Goal: Information Seeking & Learning: Learn about a topic

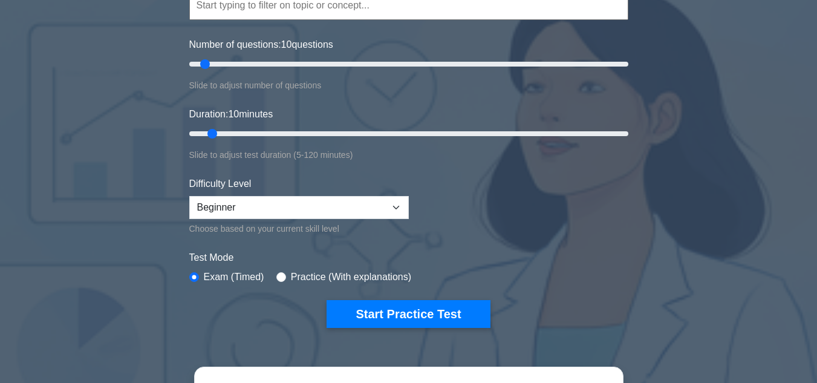
scroll to position [137, 0]
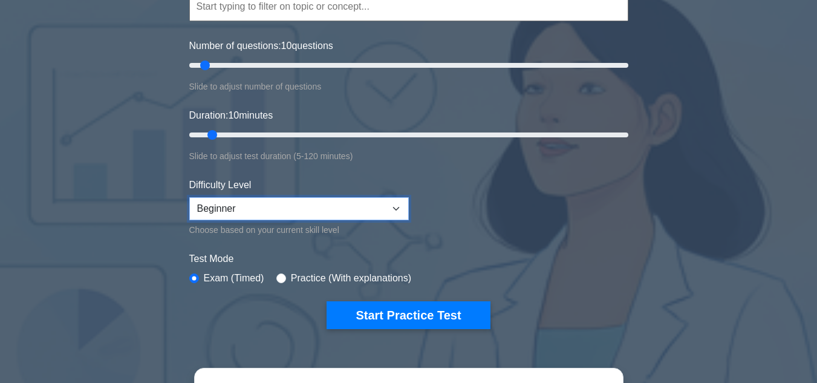
click at [397, 209] on select "Beginner Intermediate Expert" at bounding box center [299, 208] width 220 height 23
click at [356, 278] on label "Practice (With explanations)" at bounding box center [351, 278] width 120 height 15
click at [396, 206] on select "Beginner Intermediate Expert" at bounding box center [299, 208] width 220 height 23
select select "expert"
click at [189, 197] on select "Beginner Intermediate Expert" at bounding box center [299, 208] width 220 height 23
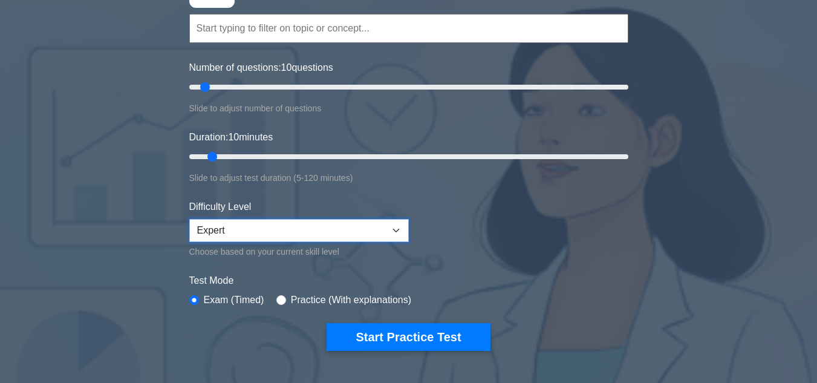
scroll to position [182, 0]
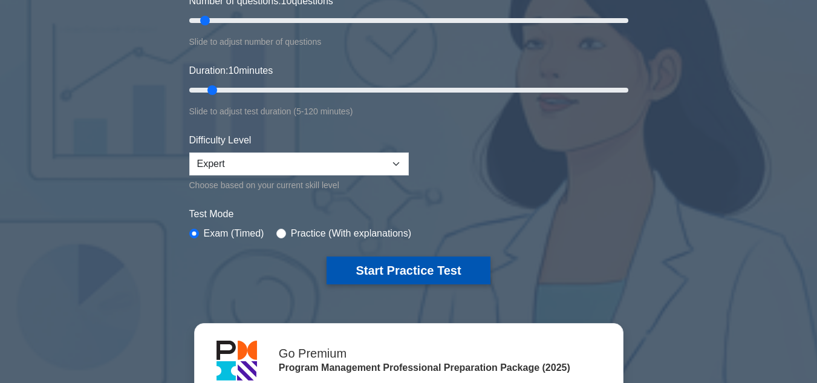
click at [390, 262] on button "Start Practice Test" at bounding box center [408, 271] width 163 height 28
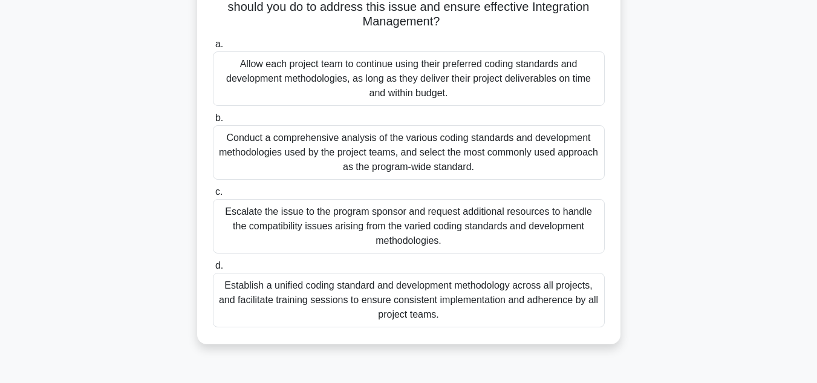
scroll to position [182, 0]
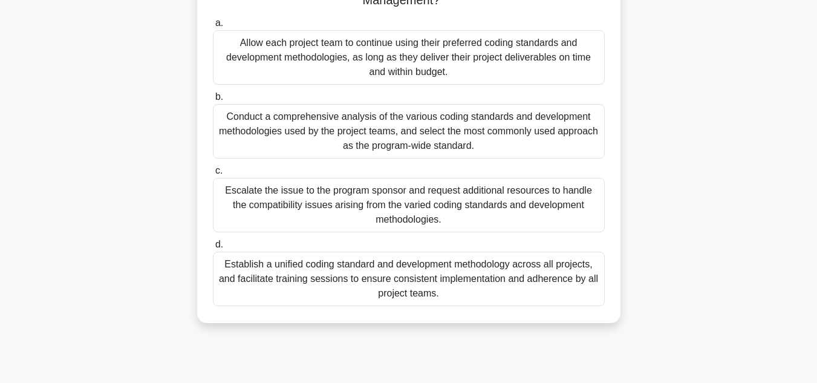
click at [418, 268] on div "Establish a unified coding standard and development methodology across all proj…" at bounding box center [409, 279] width 392 height 54
click at [213, 249] on input "d. Establish a unified coding standard and development methodology across all p…" at bounding box center [213, 245] width 0 height 8
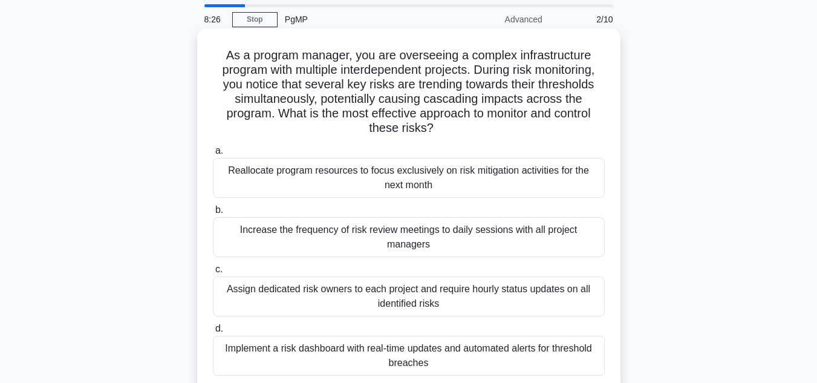
scroll to position [61, 0]
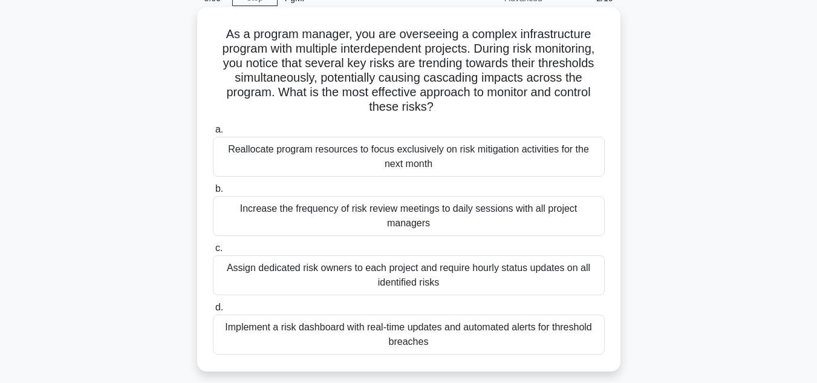
click at [359, 315] on div "Implement a risk dashboard with real-time updates and automated alerts for thre…" at bounding box center [409, 335] width 392 height 40
click at [213, 309] on input "d. Implement a risk dashboard with real-time updates and automated alerts for t…" at bounding box center [213, 308] width 0 height 8
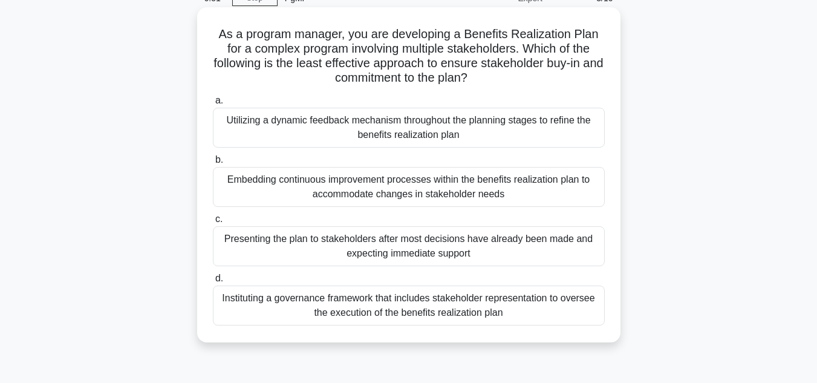
click at [333, 302] on div "Instituting a governance framework that includes stakeholder representation to …" at bounding box center [409, 306] width 392 height 40
click at [213, 283] on input "d. Instituting a governance framework that includes stakeholder representation …" at bounding box center [213, 279] width 0 height 8
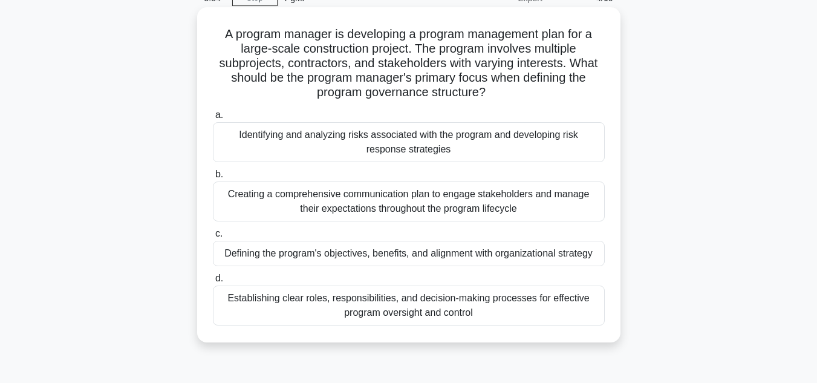
click at [333, 298] on div "Establishing clear roles, responsibilities, and decision-making processes for e…" at bounding box center [409, 306] width 392 height 40
click at [213, 283] on input "d. Establishing clear roles, responsibilities, and decision-making processes fo…" at bounding box center [213, 279] width 0 height 8
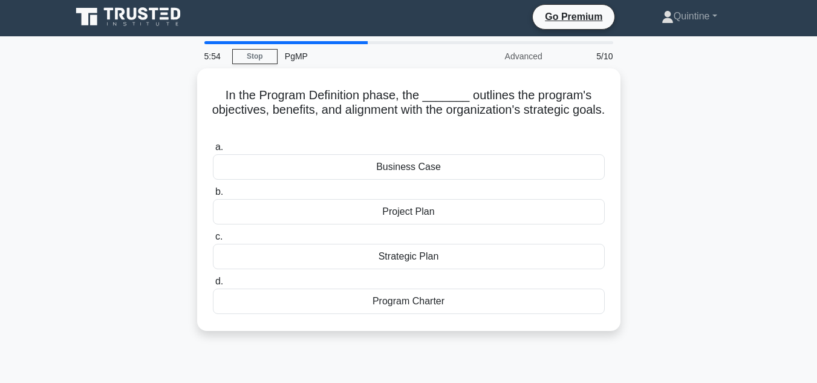
scroll to position [0, 0]
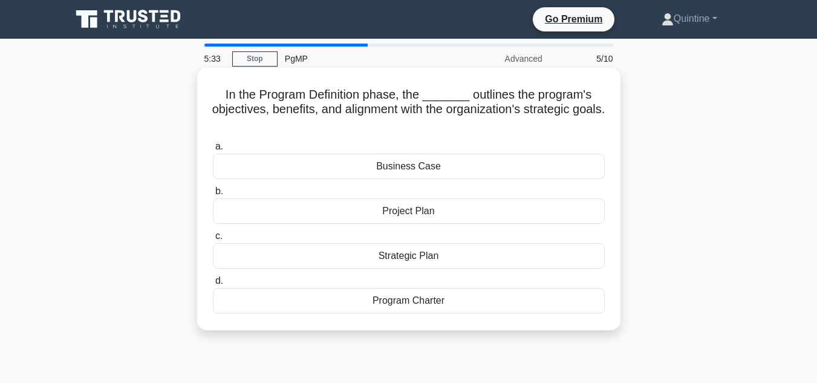
click at [330, 168] on div "Business Case" at bounding box center [409, 166] width 392 height 25
click at [213, 151] on input "a. Business Case" at bounding box center [213, 147] width 0 height 8
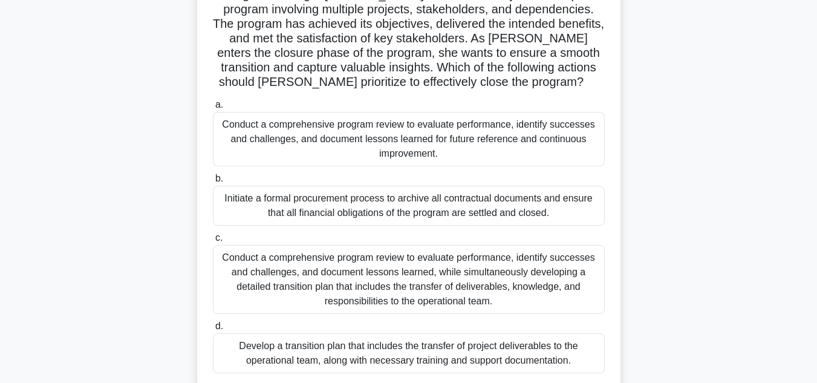
scroll to position [121, 0]
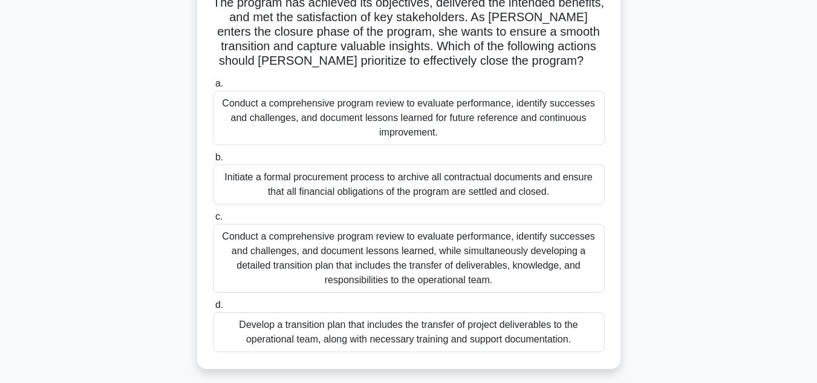
click at [291, 250] on div "Conduct a comprehensive program review to evaluate performance, identify succes…" at bounding box center [409, 258] width 392 height 69
click at [213, 221] on input "c. Conduct a comprehensive program review to evaluate performance, identify suc…" at bounding box center [213, 217] width 0 height 8
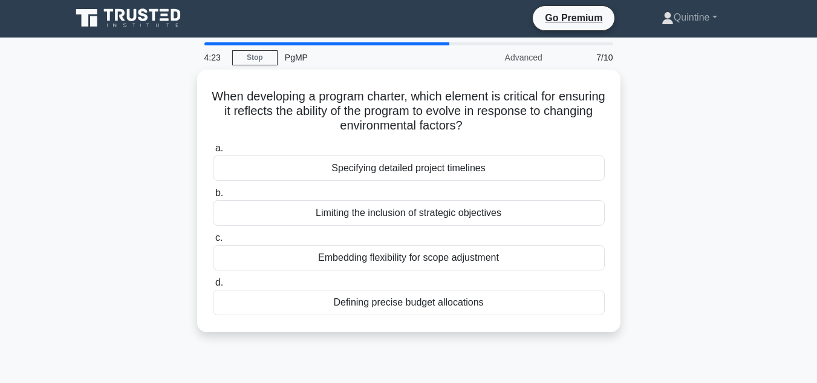
scroll to position [0, 0]
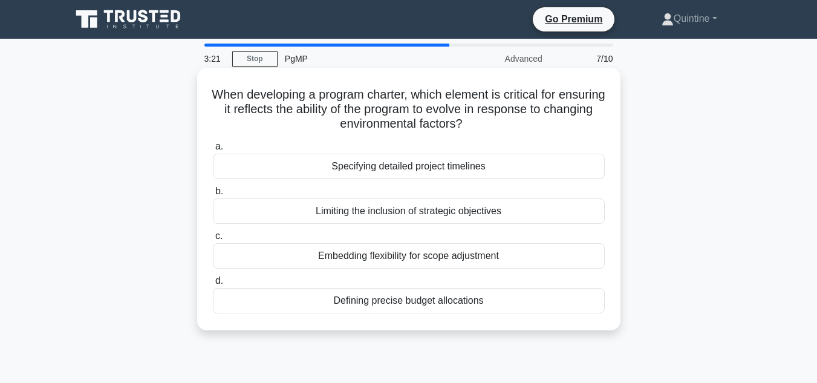
click at [287, 256] on div "Embedding flexibility for scope adjustment" at bounding box center [409, 255] width 392 height 25
click at [213, 240] on input "c. Embedding flexibility for scope adjustment" at bounding box center [213, 236] width 0 height 8
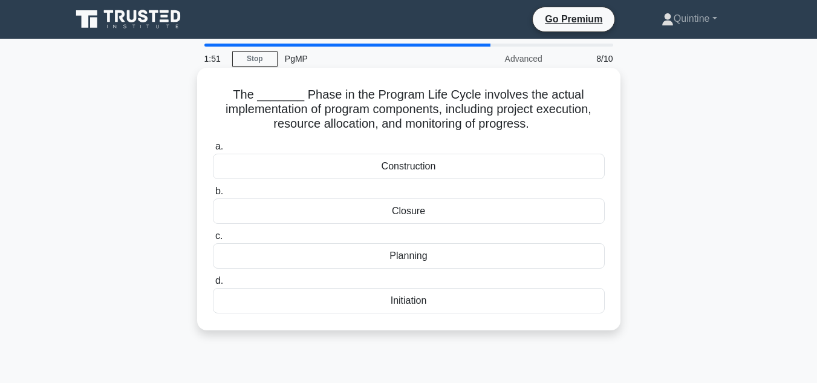
click at [382, 168] on div "Construction" at bounding box center [409, 166] width 392 height 25
click at [213, 151] on input "a. Construction" at bounding box center [213, 147] width 0 height 8
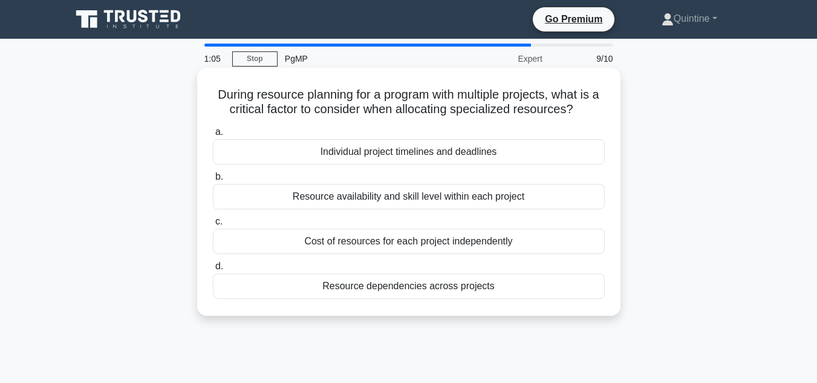
click at [387, 285] on div "Resource dependencies across projects" at bounding box center [409, 285] width 392 height 25
click at [213, 270] on input "d. Resource dependencies across projects" at bounding box center [213, 267] width 0 height 8
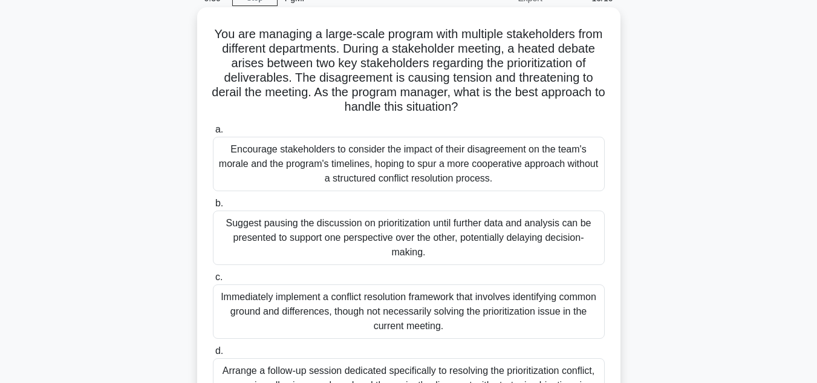
scroll to position [121, 0]
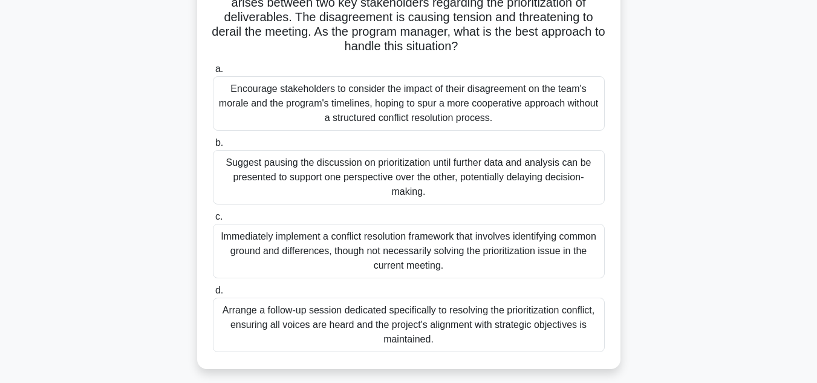
click at [346, 326] on div "Arrange a follow-up session dedicated specifically to resolving the prioritizat…" at bounding box center [409, 325] width 392 height 54
click at [213, 295] on input "d. Arrange a follow-up session dedicated specifically to resolving the prioriti…" at bounding box center [213, 291] width 0 height 8
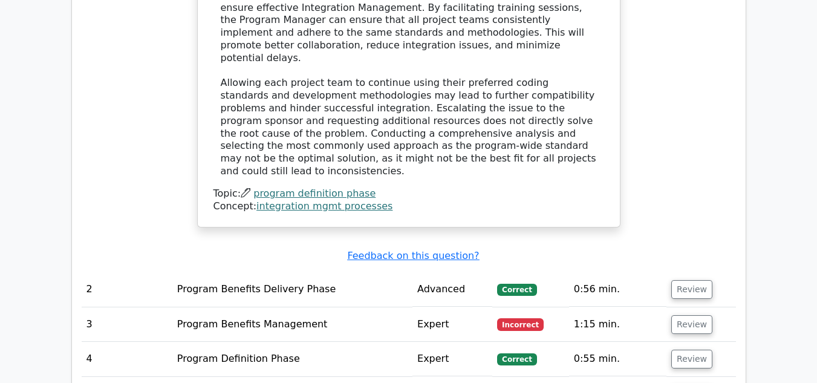
scroll to position [1513, 0]
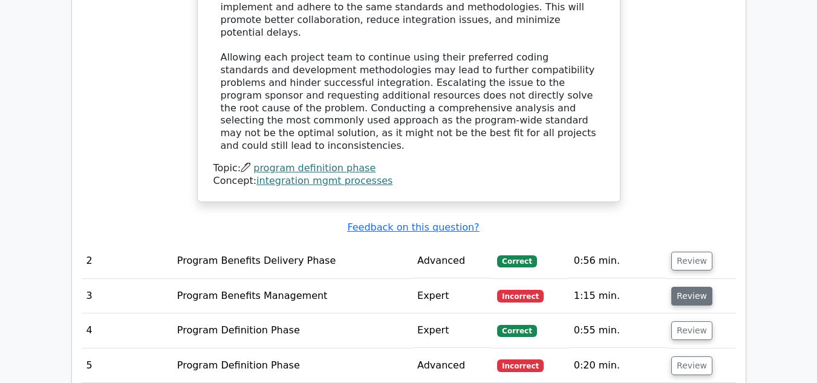
click at [693, 287] on button "Review" at bounding box center [692, 296] width 41 height 19
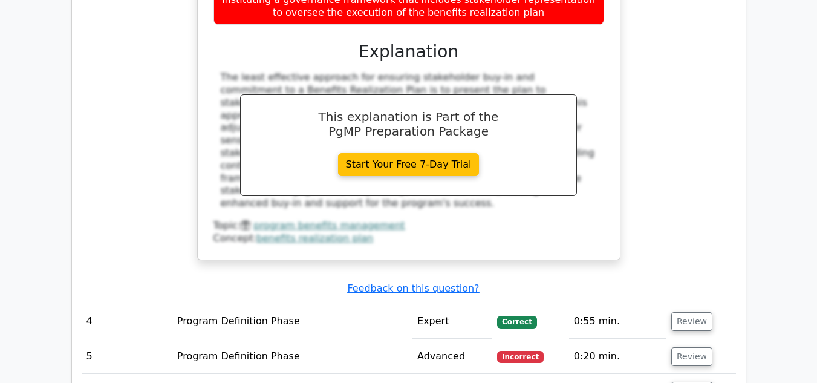
scroll to position [2118, 0]
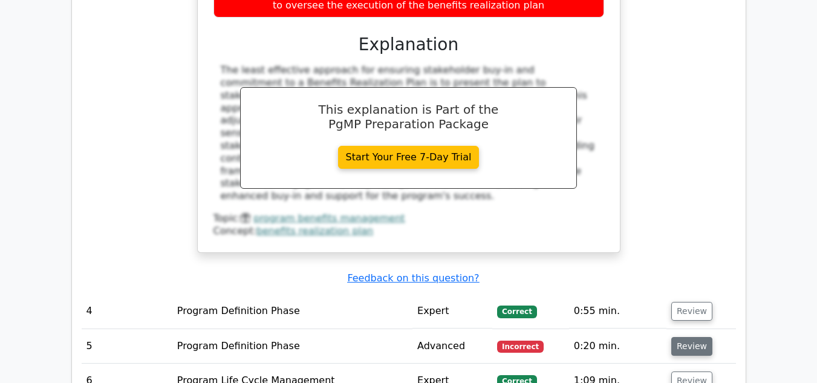
click at [674, 337] on button "Review" at bounding box center [692, 346] width 41 height 19
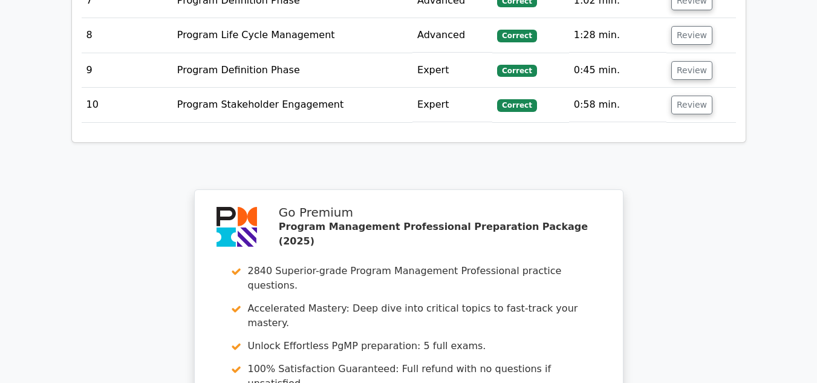
scroll to position [3207, 0]
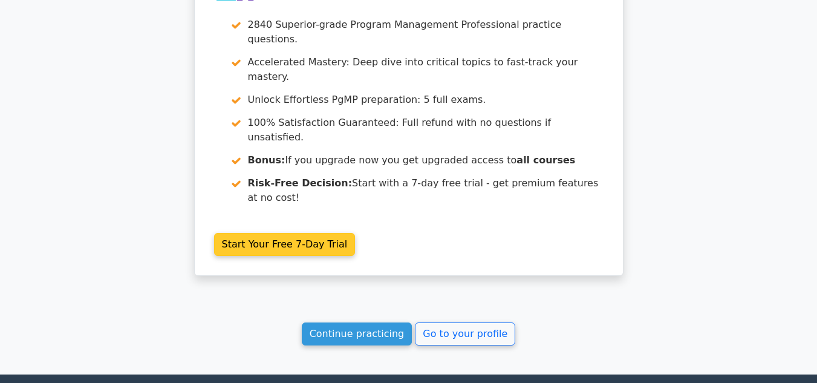
scroll to position [2193, 0]
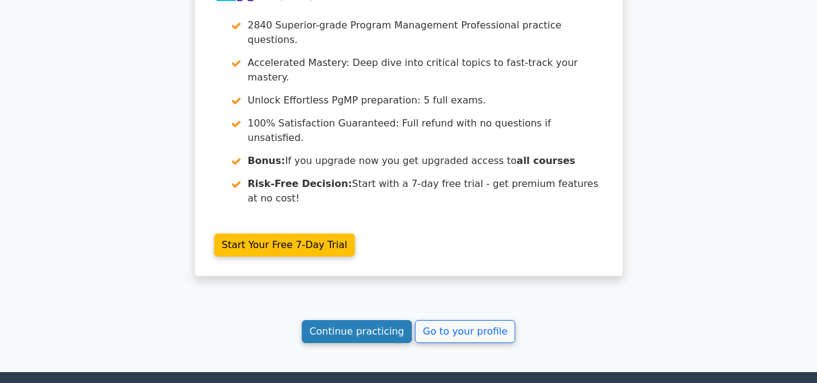
click at [388, 320] on link "Continue practicing" at bounding box center [357, 331] width 111 height 23
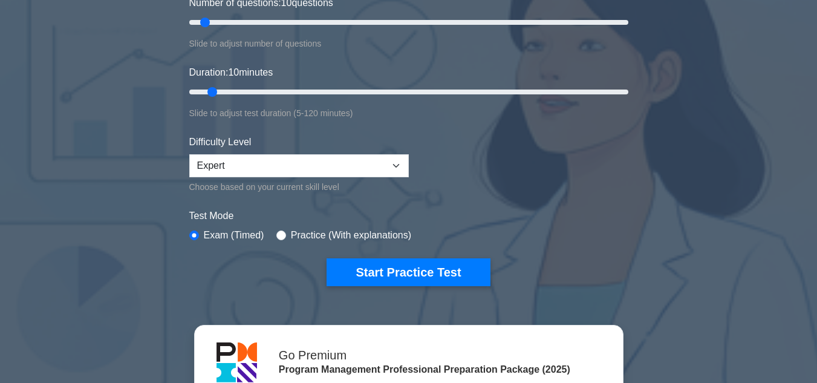
scroll to position [182, 0]
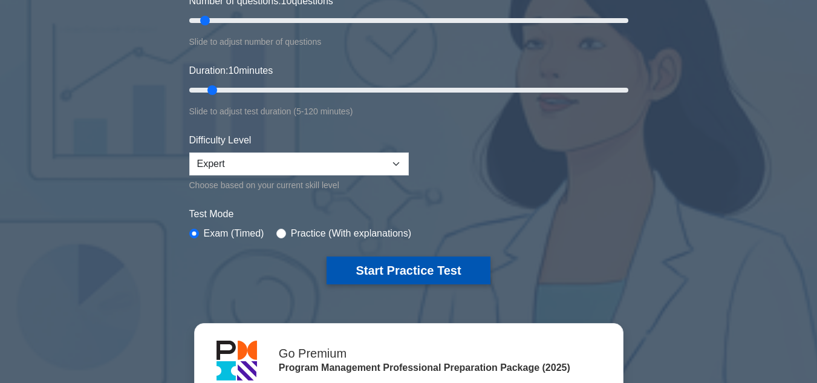
click at [390, 269] on button "Start Practice Test" at bounding box center [408, 271] width 163 height 28
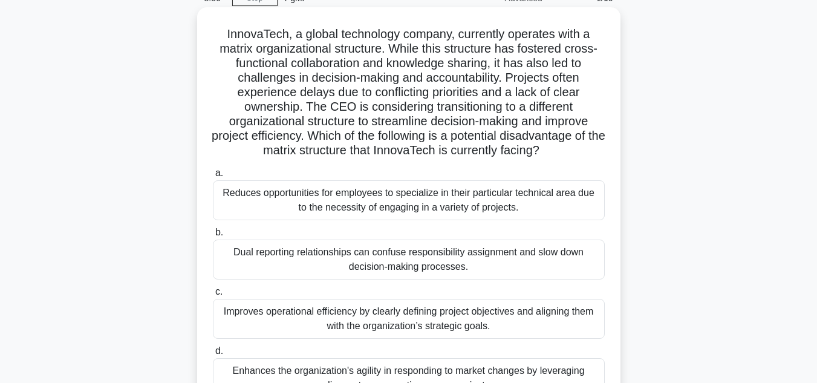
scroll to position [121, 0]
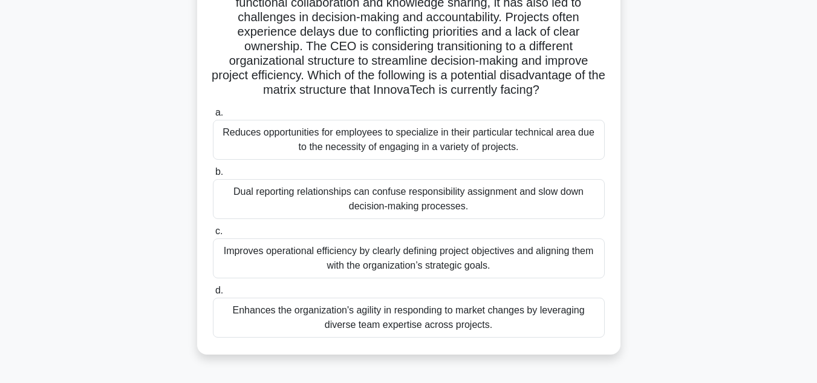
click at [320, 197] on div "Dual reporting relationships can confuse responsibility assignment and slow dow…" at bounding box center [409, 199] width 392 height 40
click at [213, 176] on input "b. Dual reporting relationships can confuse responsibility assignment and slow …" at bounding box center [213, 172] width 0 height 8
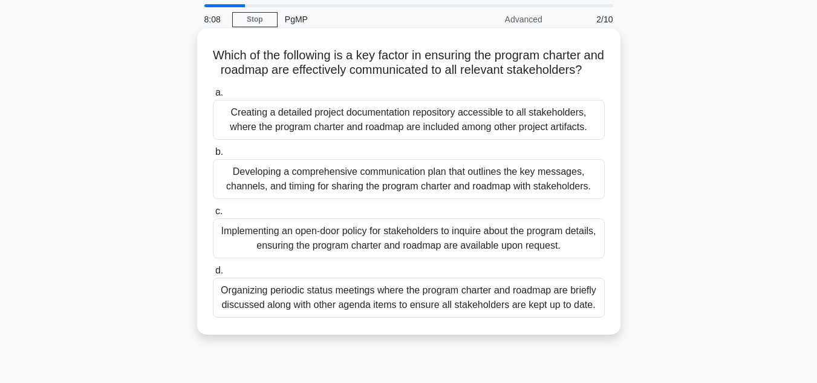
scroll to position [61, 0]
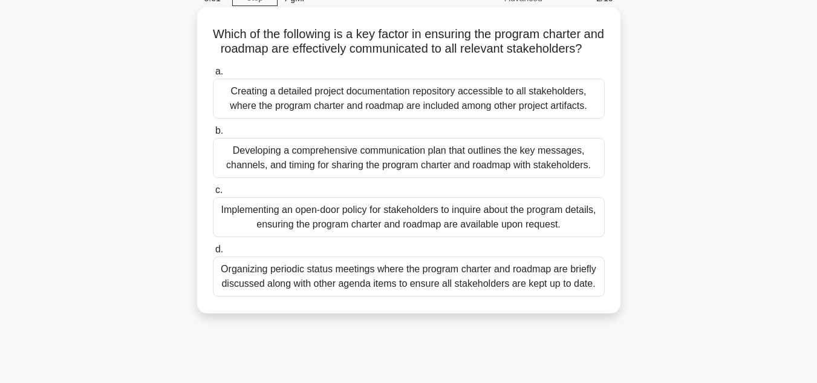
click at [336, 176] on div "Developing a comprehensive communication plan that outlines the key messages, c…" at bounding box center [409, 158] width 392 height 40
click at [213, 135] on input "b. Developing a comprehensive communication plan that outlines the key messages…" at bounding box center [213, 131] width 0 height 8
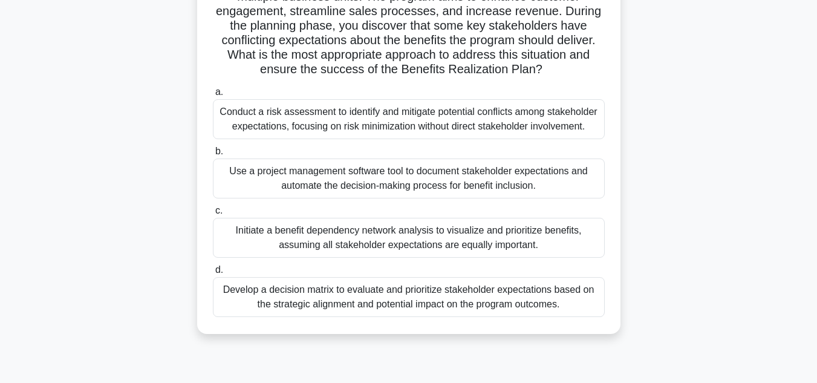
scroll to position [121, 0]
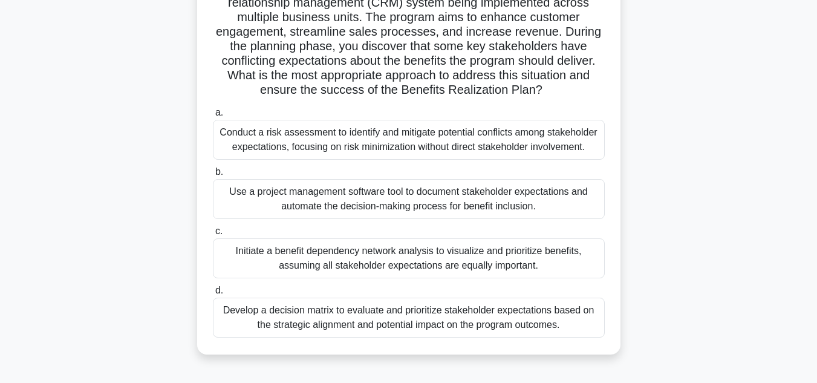
click at [330, 314] on div "Develop a decision matrix to evaluate and prioritize stakeholder expectations b…" at bounding box center [409, 318] width 392 height 40
click at [213, 295] on input "d. Develop a decision matrix to evaluate and prioritize stakeholder expectation…" at bounding box center [213, 291] width 0 height 8
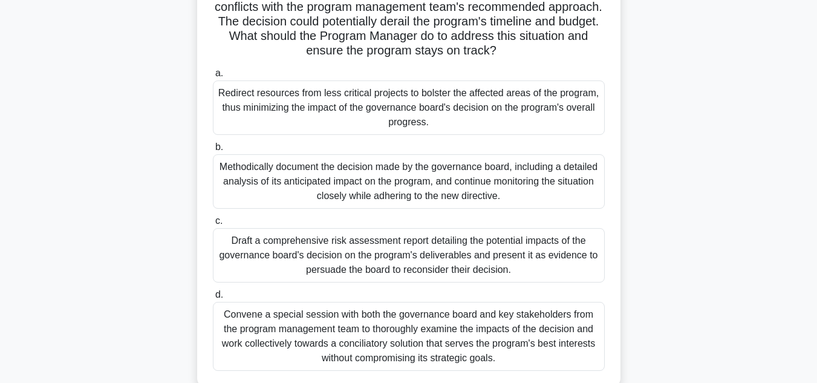
scroll to position [182, 0]
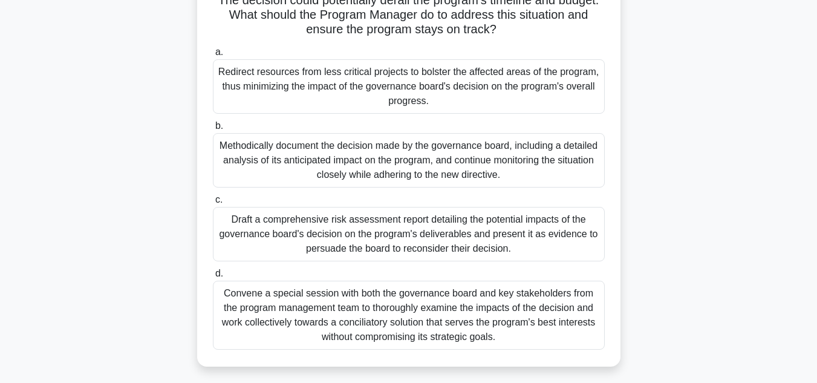
click at [365, 309] on div "Convene a special session with both the governance board and key stakeholders f…" at bounding box center [409, 315] width 392 height 69
click at [213, 278] on input "d. Convene a special session with both the governance board and key stakeholder…" at bounding box center [213, 274] width 0 height 8
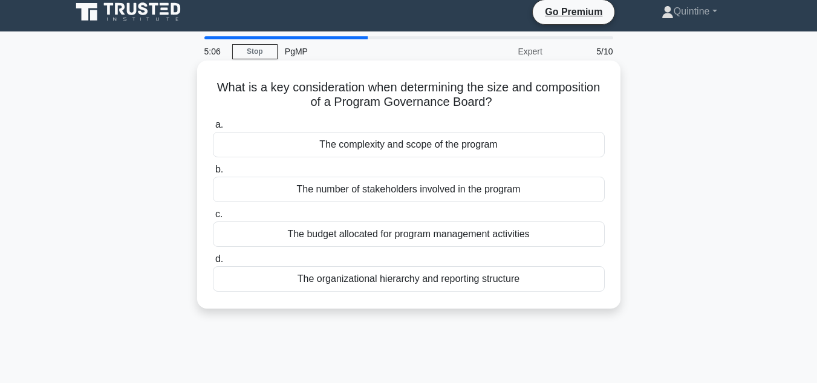
scroll to position [0, 0]
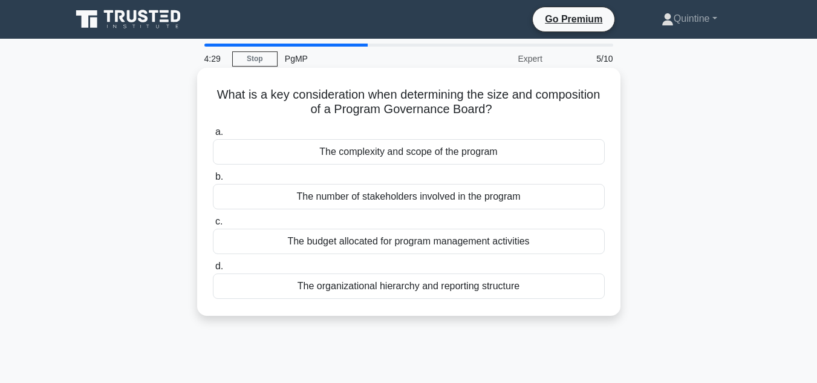
click at [376, 286] on div "The organizational hierarchy and reporting structure" at bounding box center [409, 285] width 392 height 25
click at [213, 270] on input "d. The organizational hierarchy and reporting structure" at bounding box center [213, 267] width 0 height 8
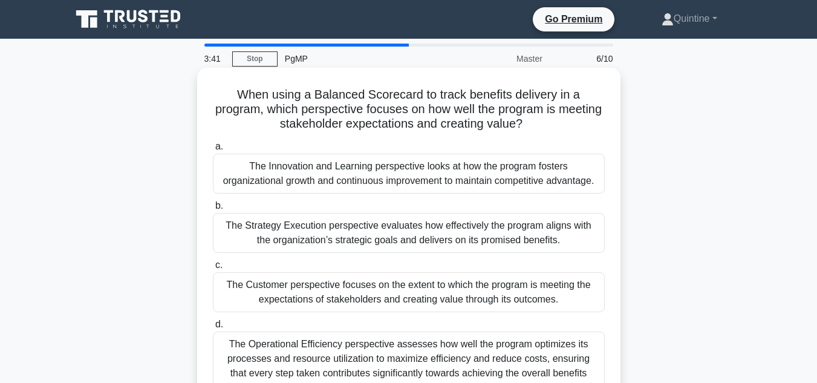
scroll to position [61, 0]
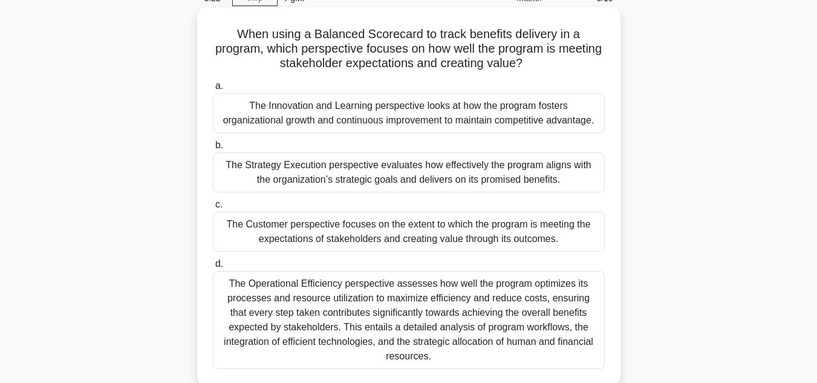
click at [315, 180] on div "The Strategy Execution perspective evaluates how effectively the program aligns…" at bounding box center [409, 172] width 392 height 40
click at [213, 149] on input "b. The Strategy Execution perspective evaluates how effectively the program ali…" at bounding box center [213, 146] width 0 height 8
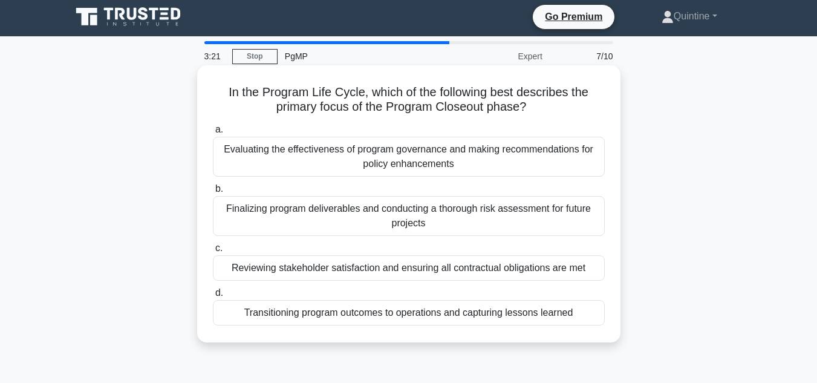
scroll to position [0, 0]
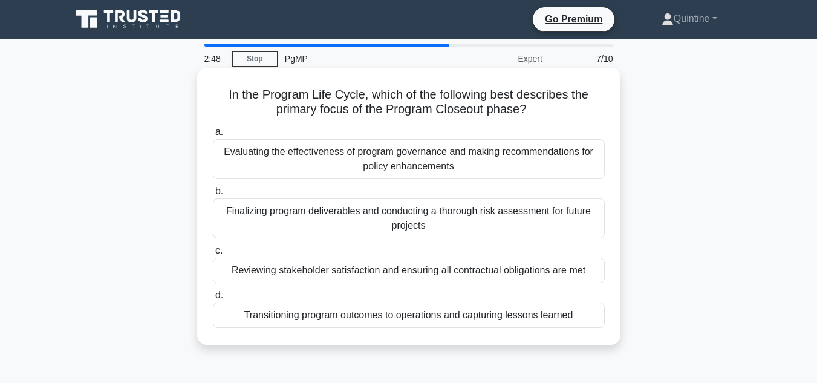
click at [353, 312] on div "Transitioning program outcomes to operations and capturing lessons learned" at bounding box center [409, 315] width 392 height 25
click at [213, 300] on input "d. Transitioning program outcomes to operations and capturing lessons learned" at bounding box center [213, 296] width 0 height 8
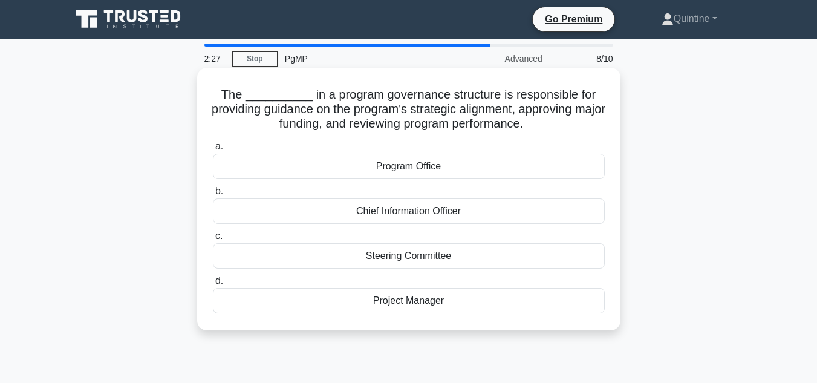
click at [364, 256] on div "Steering Committee" at bounding box center [409, 255] width 392 height 25
click at [213, 240] on input "c. Steering Committee" at bounding box center [213, 236] width 0 height 8
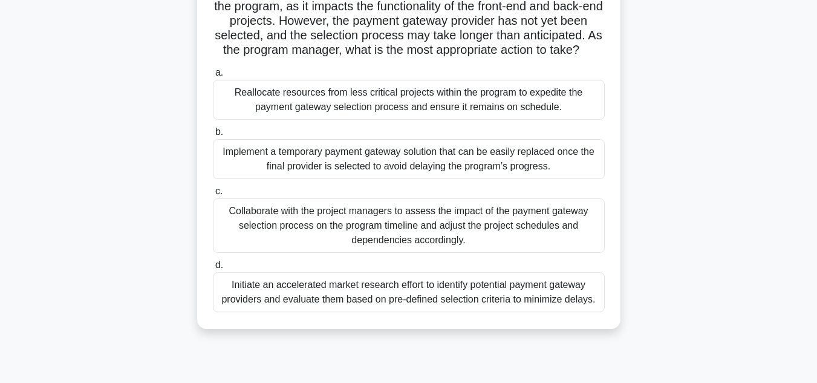
scroll to position [182, 0]
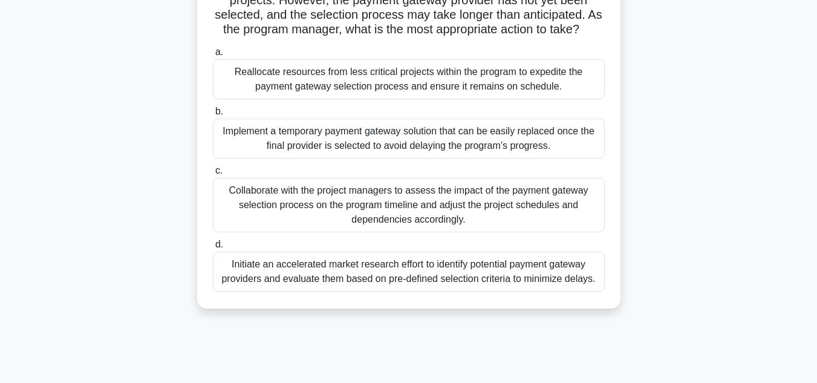
click at [358, 211] on div "Collaborate with the project managers to assess the impact of the payment gatew…" at bounding box center [409, 205] width 392 height 54
click at [213, 175] on input "c. Collaborate with the project managers to assess the impact of the payment ga…" at bounding box center [213, 171] width 0 height 8
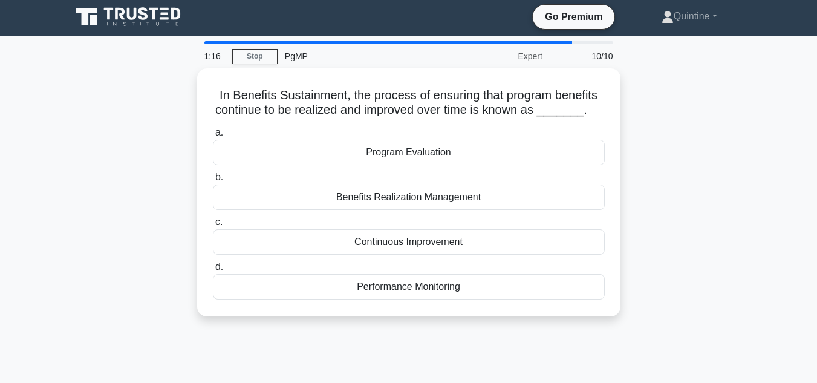
scroll to position [0, 0]
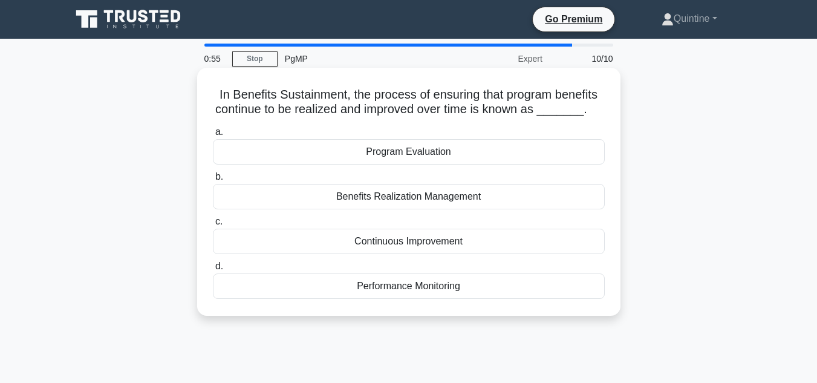
click at [383, 195] on div "Benefits Realization Management" at bounding box center [409, 196] width 392 height 25
click at [213, 181] on input "b. Benefits Realization Management" at bounding box center [213, 177] width 0 height 8
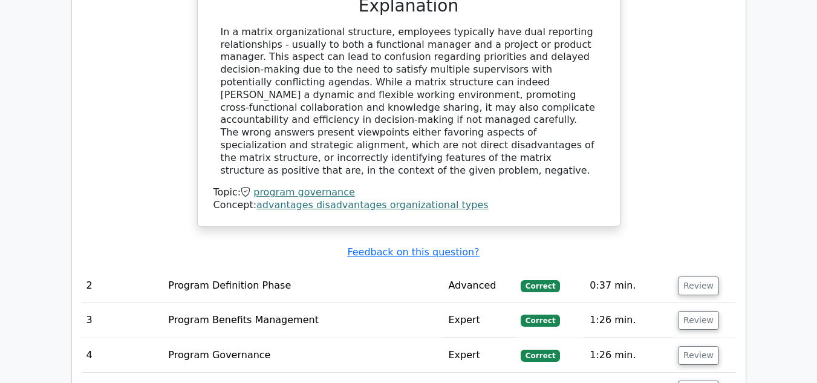
scroll to position [1452, 0]
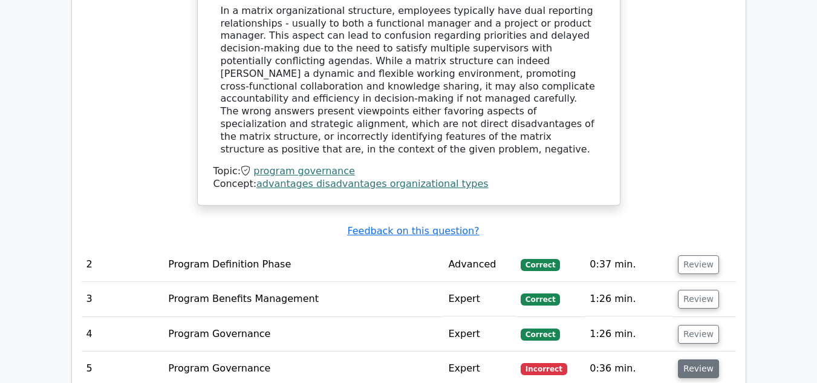
click at [688, 359] on button "Review" at bounding box center [698, 368] width 41 height 19
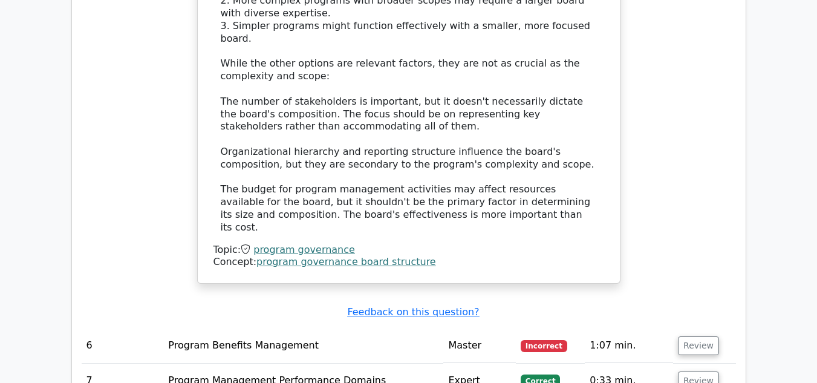
scroll to position [2239, 0]
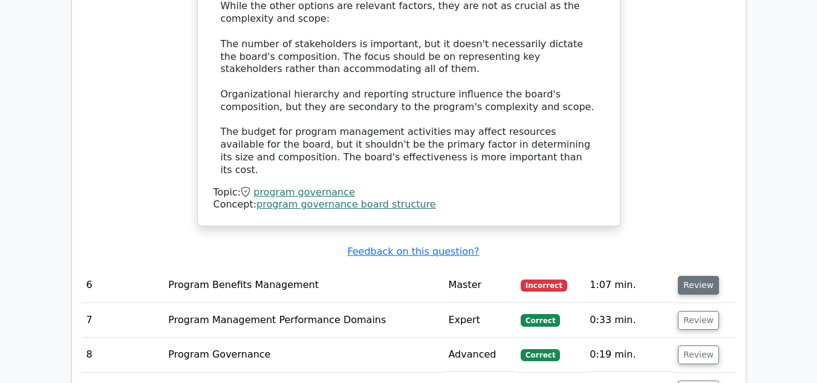
click at [695, 276] on button "Review" at bounding box center [698, 285] width 41 height 19
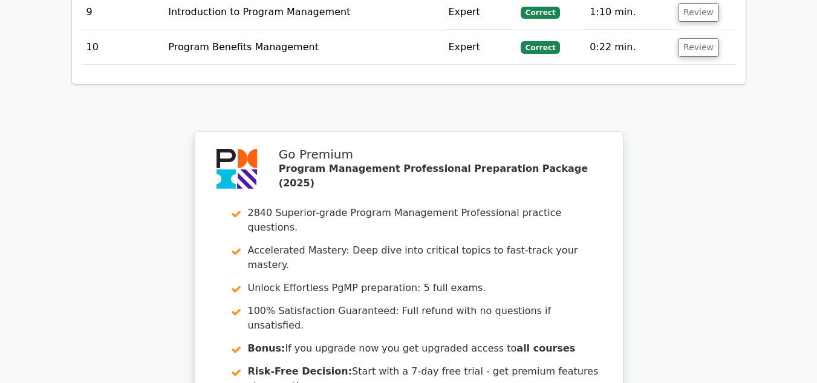
scroll to position [3267, 0]
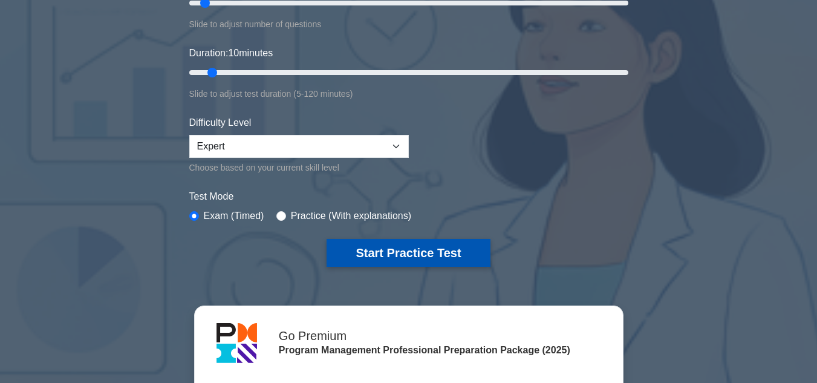
scroll to position [242, 0]
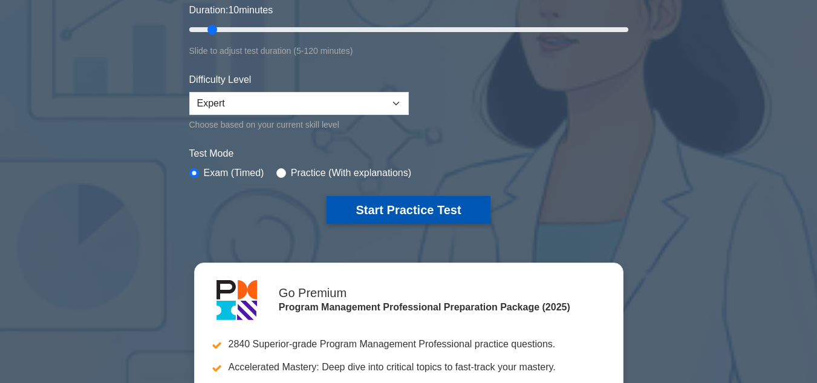
click at [413, 204] on button "Start Practice Test" at bounding box center [408, 210] width 163 height 28
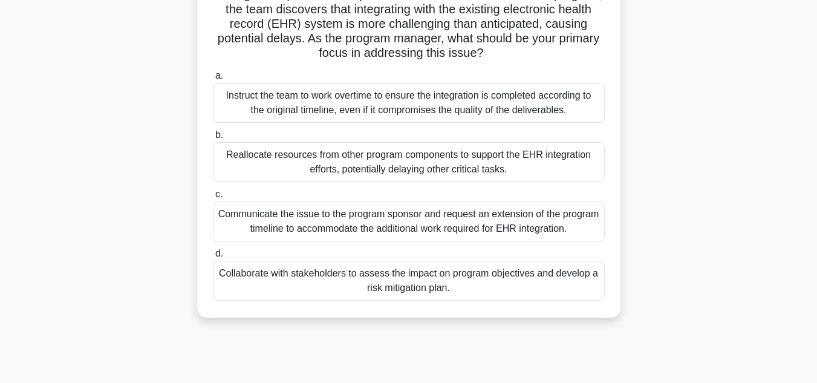
scroll to position [121, 0]
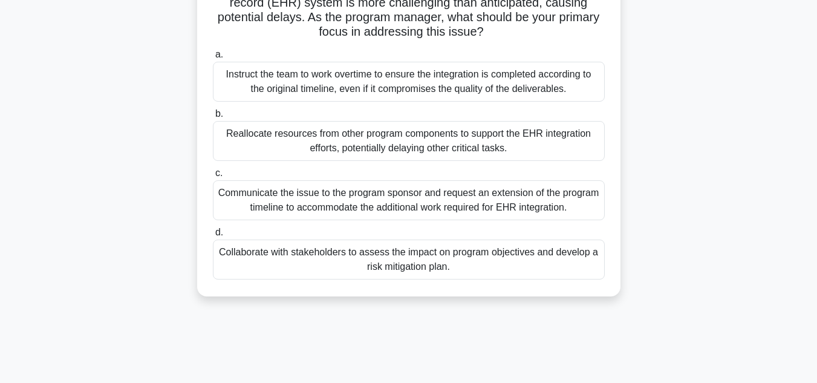
click at [367, 257] on div "Collaborate with stakeholders to assess the impact on program objectives and de…" at bounding box center [409, 260] width 392 height 40
click at [213, 237] on input "d. Collaborate with stakeholders to assess the impact on program objectives and…" at bounding box center [213, 233] width 0 height 8
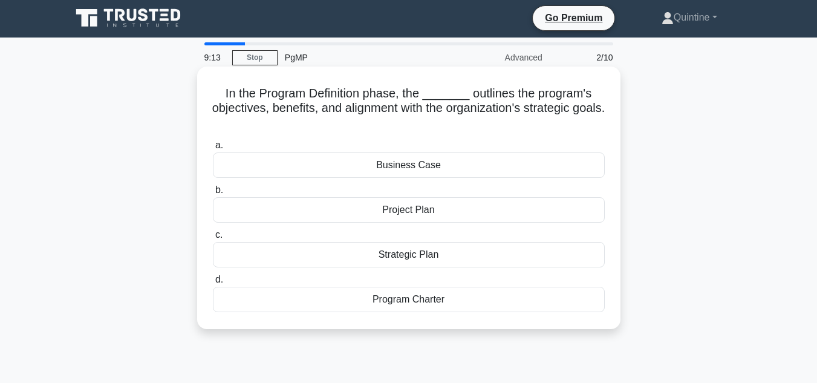
scroll to position [0, 0]
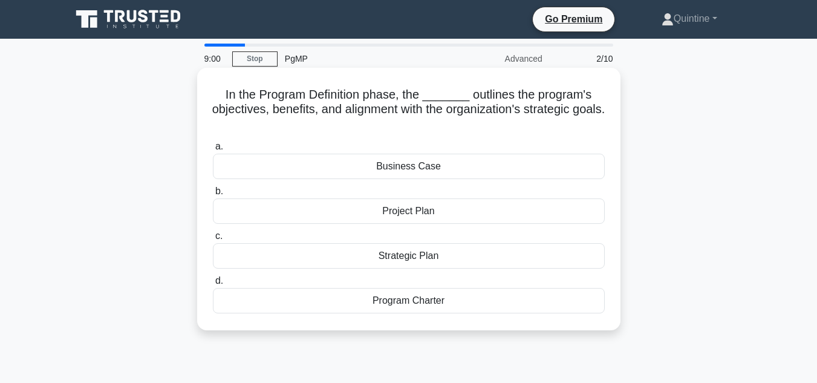
click at [365, 296] on div "Program Charter" at bounding box center [409, 300] width 392 height 25
click at [213, 285] on input "d. Program Charter" at bounding box center [213, 281] width 0 height 8
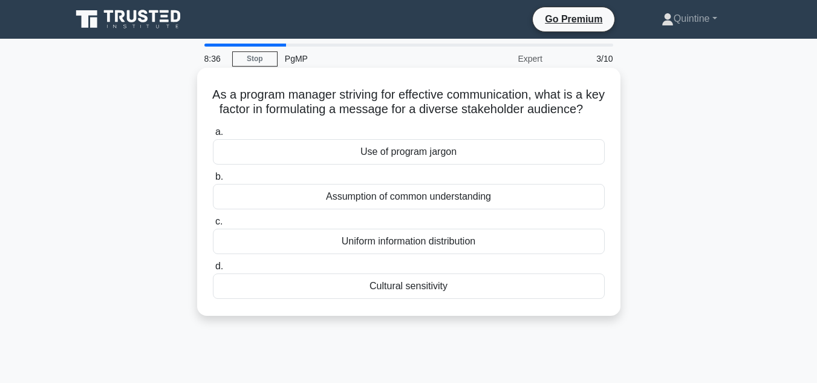
click at [359, 299] on div "Cultural sensitivity" at bounding box center [409, 285] width 392 height 25
click at [213, 270] on input "d. Cultural sensitivity" at bounding box center [213, 267] width 0 height 8
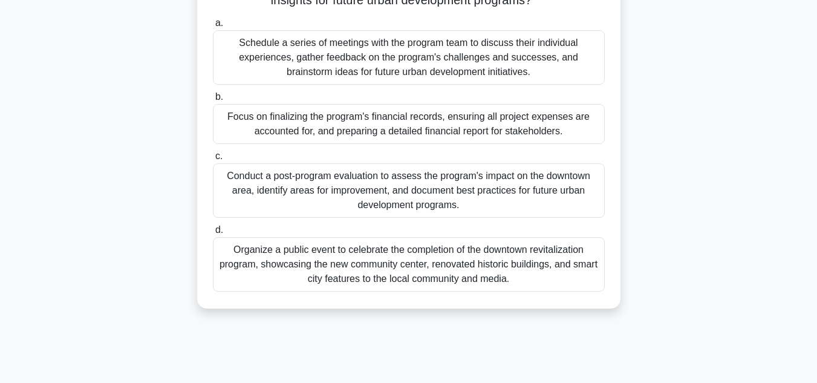
scroll to position [121, 0]
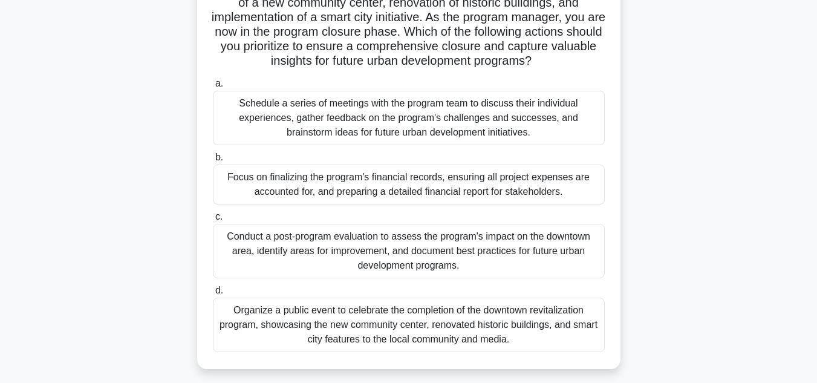
click at [307, 138] on div "Schedule a series of meetings with the program team to discuss their individual…" at bounding box center [409, 118] width 392 height 54
click at [213, 88] on input "a. Schedule a series of meetings with the program team to discuss their individ…" at bounding box center [213, 84] width 0 height 8
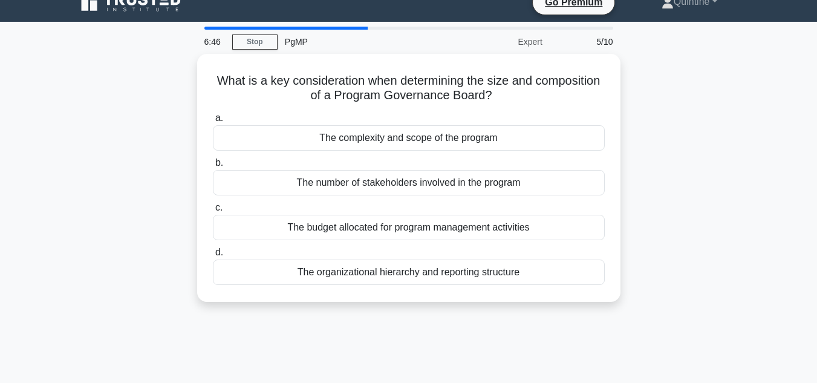
scroll to position [0, 0]
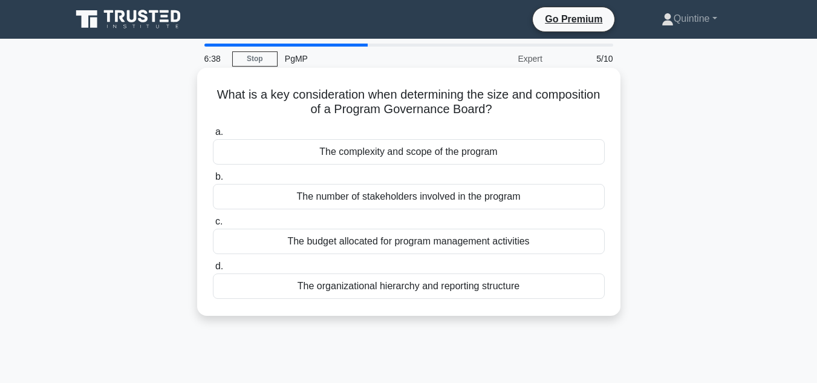
click at [430, 152] on div "The complexity and scope of the program" at bounding box center [409, 151] width 392 height 25
click at [213, 136] on input "a. The complexity and scope of the program" at bounding box center [213, 132] width 0 height 8
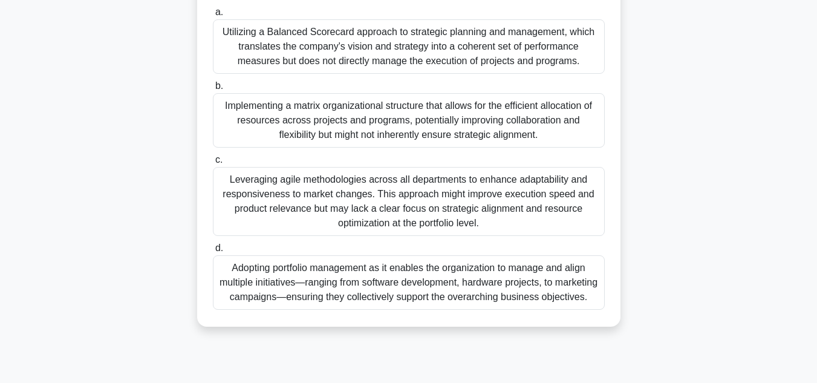
scroll to position [242, 0]
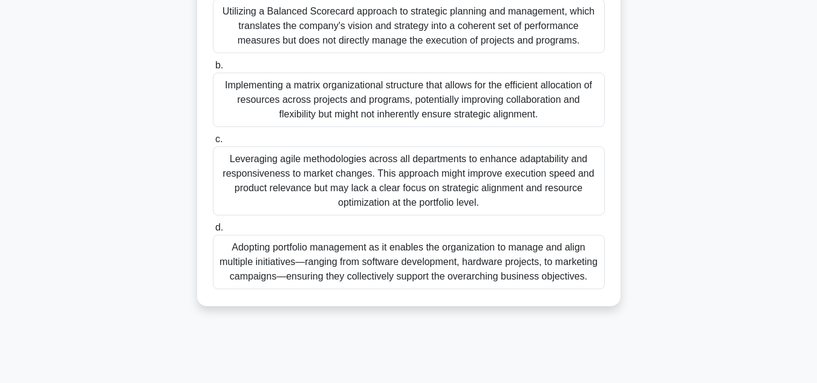
click at [370, 256] on div "Adopting portfolio management as it enables the organization to manage and alig…" at bounding box center [409, 262] width 392 height 54
click at [213, 232] on input "d. Adopting portfolio management as it enables the organization to manage and a…" at bounding box center [213, 228] width 0 height 8
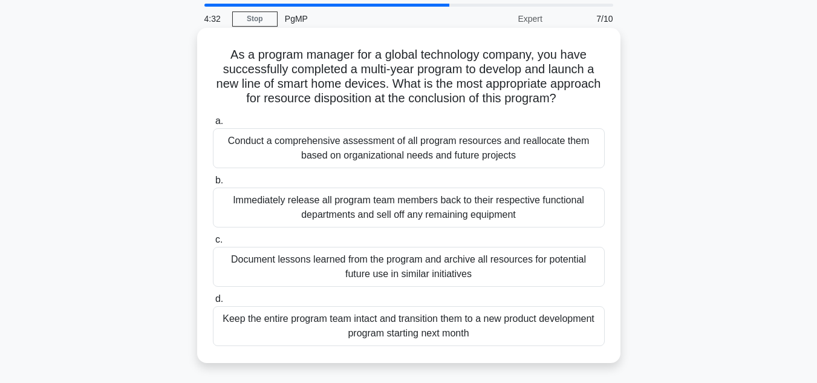
scroll to position [61, 0]
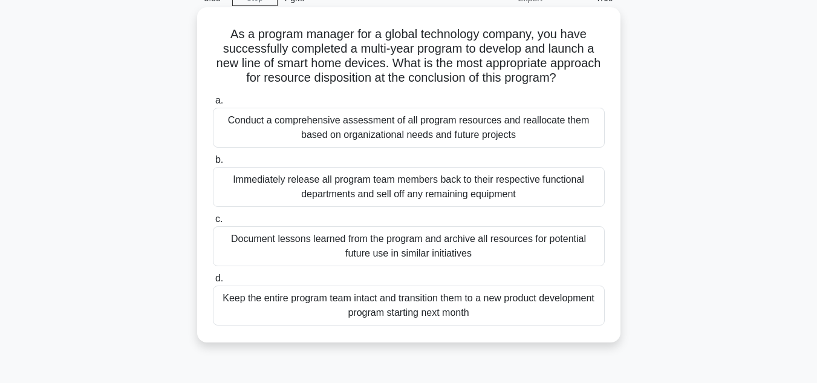
click at [307, 136] on div "Conduct a comprehensive assessment of all program resources and reallocate them…" at bounding box center [409, 128] width 392 height 40
click at [213, 105] on input "a. Conduct a comprehensive assessment of all program resources and reallocate t…" at bounding box center [213, 101] width 0 height 8
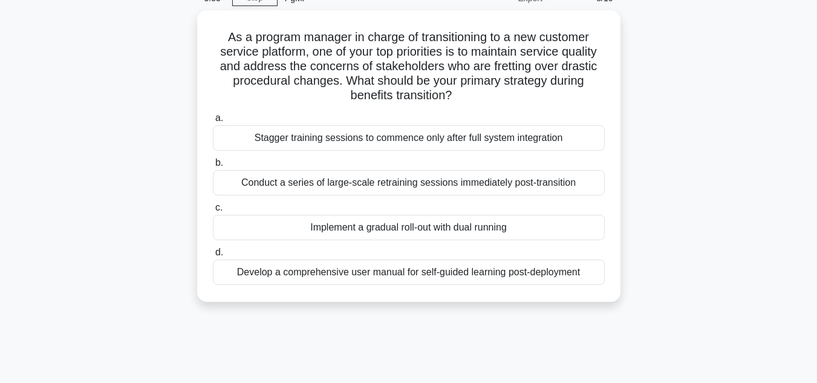
scroll to position [0, 0]
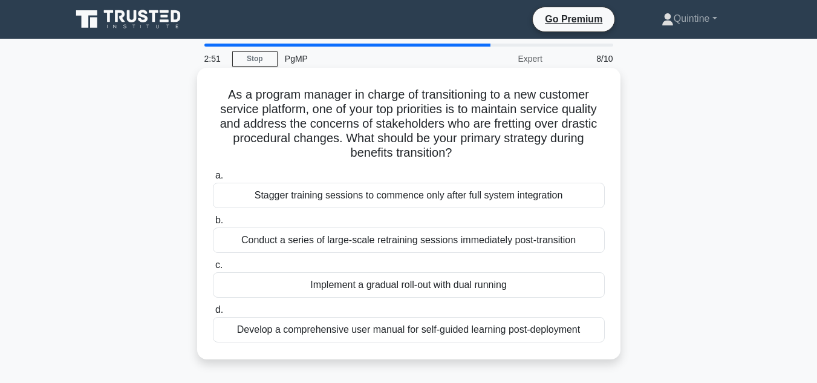
click at [330, 286] on div "Implement a gradual roll-out with dual running" at bounding box center [409, 284] width 392 height 25
click at [213, 269] on input "c. Implement a gradual roll-out with dual running" at bounding box center [213, 265] width 0 height 8
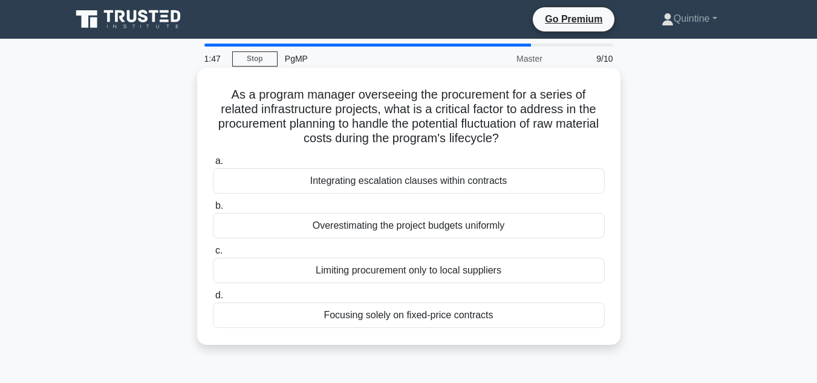
click at [416, 316] on div "Focusing solely on fixed-price contracts" at bounding box center [409, 315] width 392 height 25
click at [213, 300] on input "d. Focusing solely on fixed-price contracts" at bounding box center [213, 296] width 0 height 8
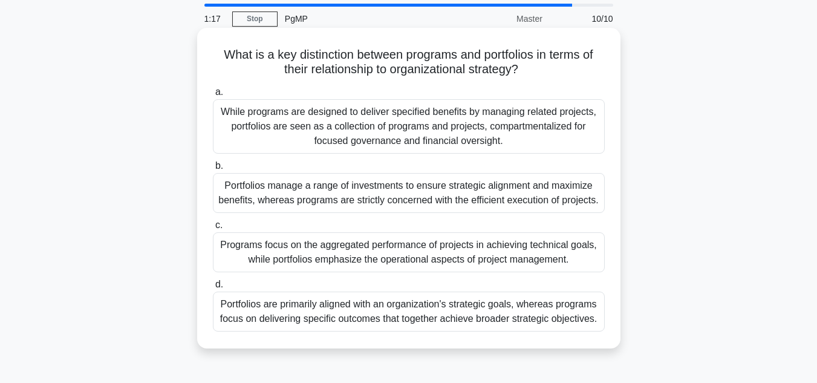
scroll to position [61, 0]
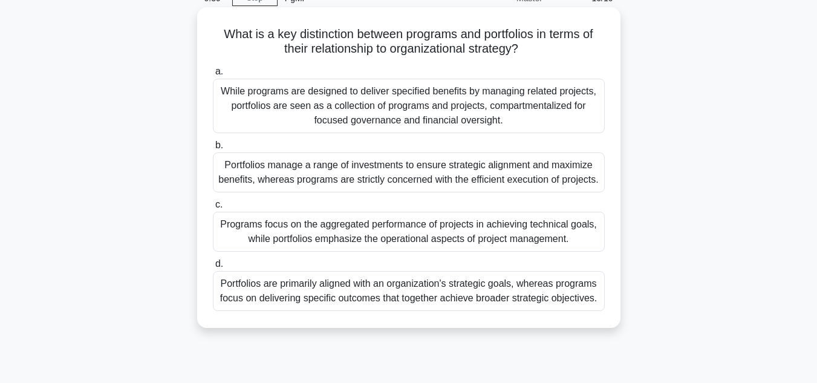
click at [329, 301] on div "Portfolios are primarily aligned with an organization's strategic goals, wherea…" at bounding box center [409, 291] width 392 height 40
click at [213, 268] on input "d. Portfolios are primarily aligned with an organization's strategic goals, whe…" at bounding box center [213, 264] width 0 height 8
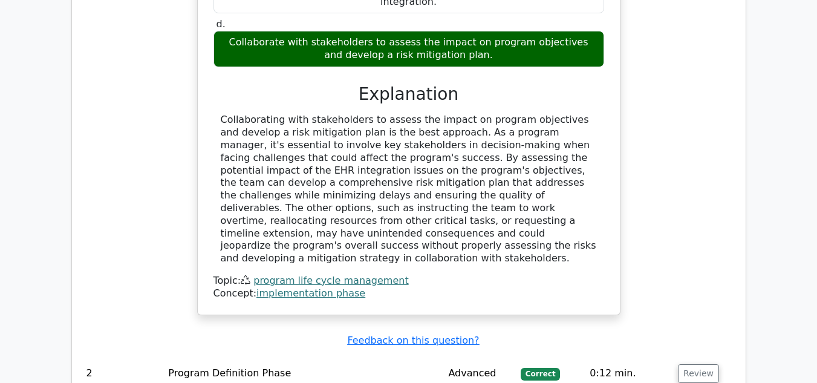
scroll to position [1392, 0]
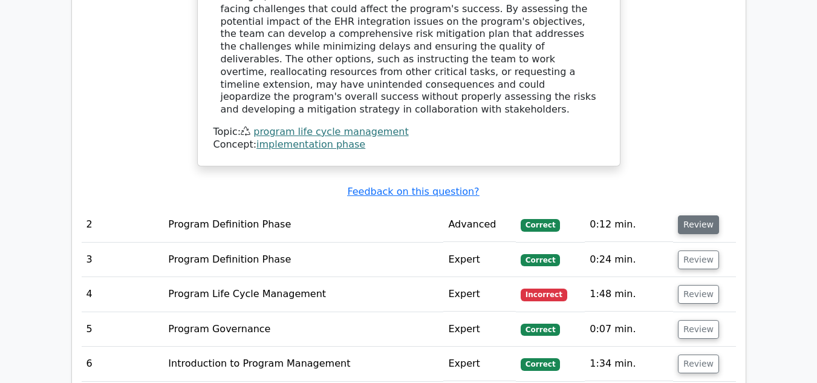
scroll to position [1573, 0]
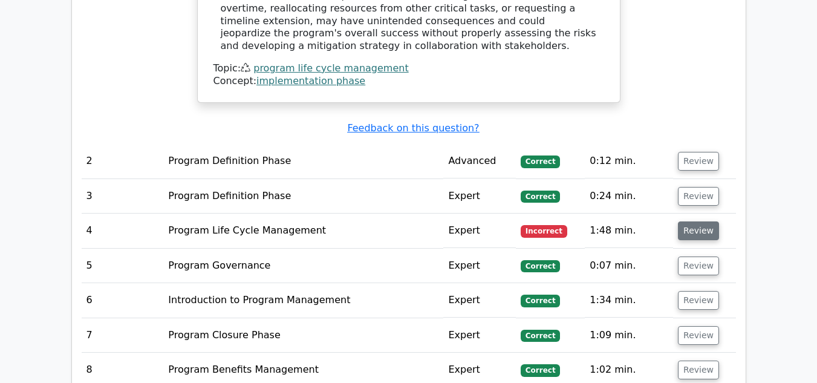
click at [695, 221] on button "Review" at bounding box center [698, 230] width 41 height 19
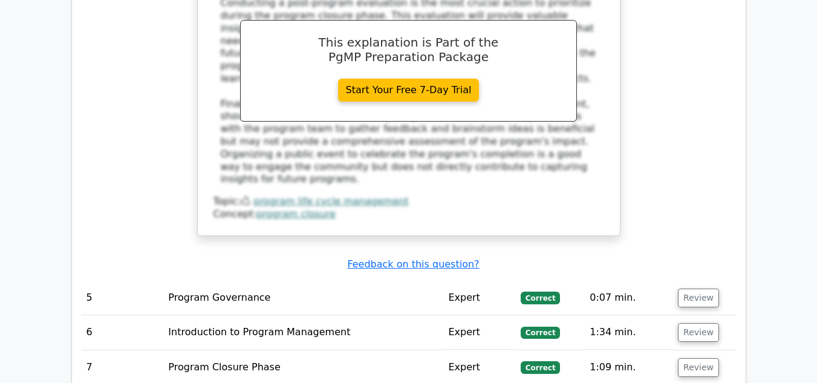
scroll to position [2299, 0]
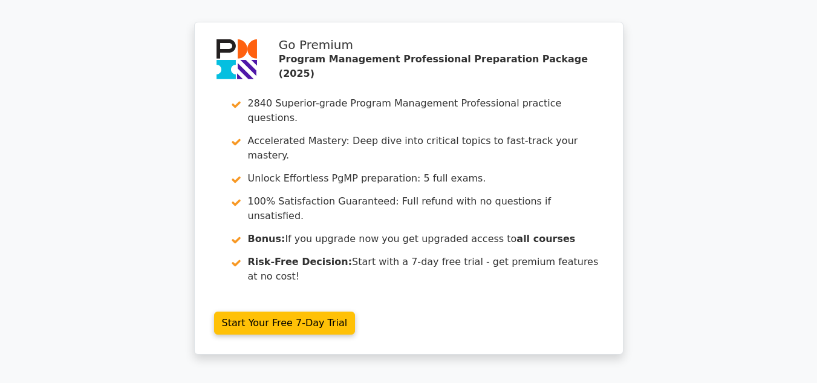
scroll to position [3417, 0]
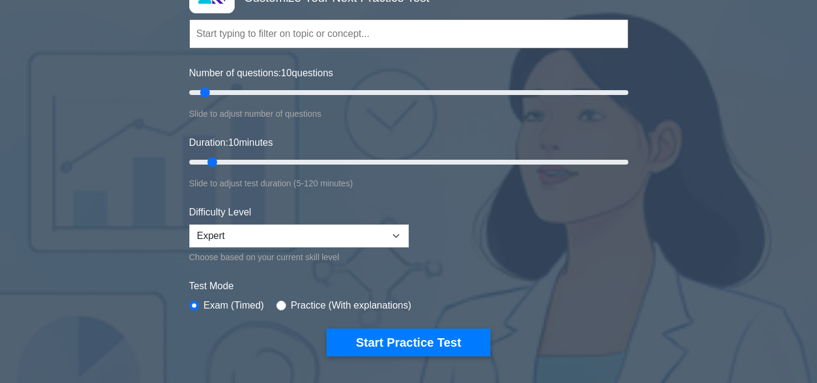
scroll to position [121, 0]
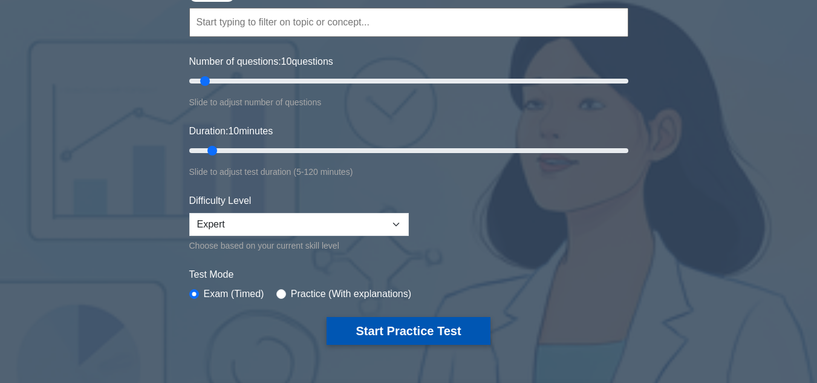
click at [387, 331] on button "Start Practice Test" at bounding box center [408, 331] width 163 height 28
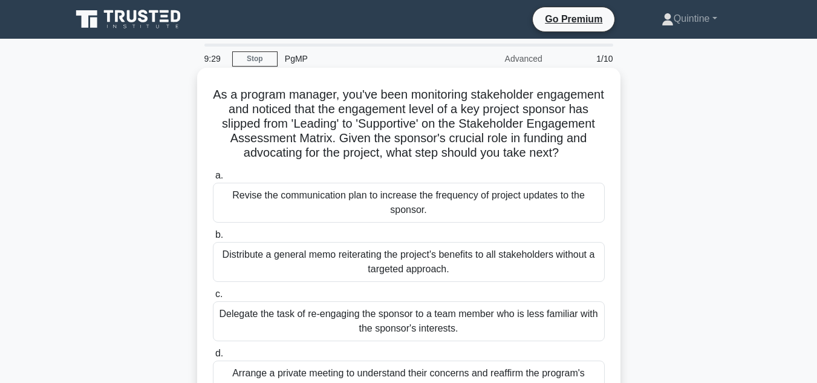
scroll to position [61, 0]
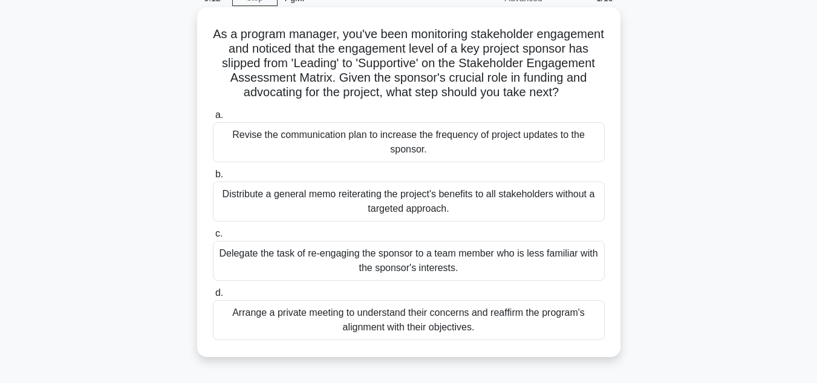
click at [382, 329] on div "Arrange a private meeting to understand their concerns and reaffirm the program…" at bounding box center [409, 320] width 392 height 40
click at [213, 297] on input "d. Arrange a private meeting to understand their concerns and reaffirm the prog…" at bounding box center [213, 293] width 0 height 8
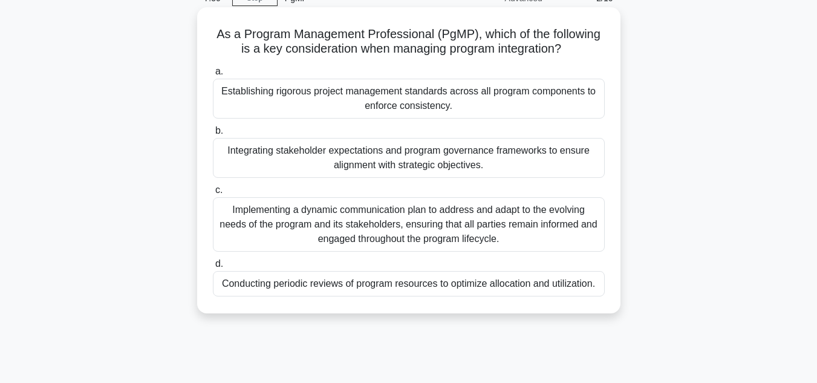
click at [326, 287] on div "Conducting periodic reviews of program resources to optimize allocation and uti…" at bounding box center [409, 283] width 392 height 25
click at [213, 268] on input "d. Conducting periodic reviews of program resources to optimize allocation and …" at bounding box center [213, 264] width 0 height 8
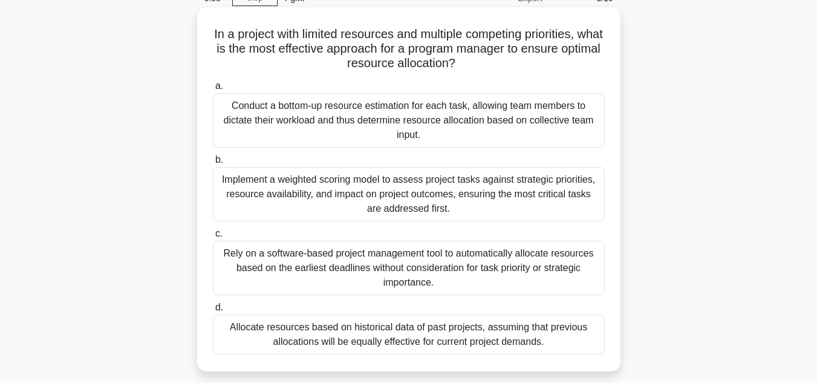
click at [309, 200] on div "Implement a weighted scoring model to assess project tasks against strategic pr…" at bounding box center [409, 194] width 392 height 54
click at [213, 164] on input "b. Implement a weighted scoring model to assess project tasks against strategic…" at bounding box center [213, 160] width 0 height 8
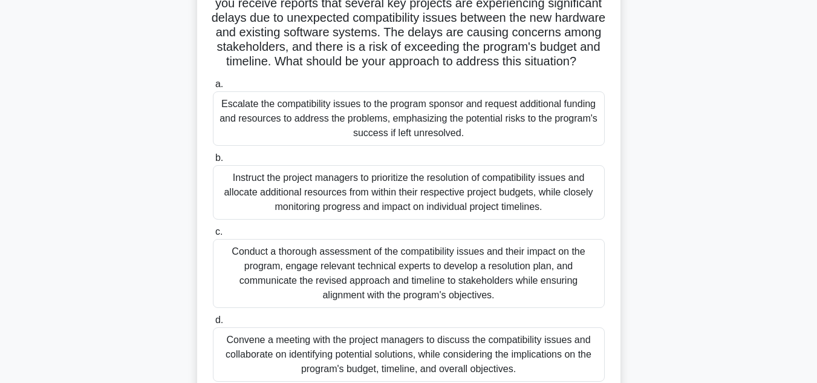
scroll to position [121, 0]
click at [468, 277] on div "Conduct a thorough assessment of the compatibility issues and their impact on t…" at bounding box center [409, 272] width 392 height 69
click at [213, 235] on input "c. Conduct a thorough assessment of the compatibility issues and their impact o…" at bounding box center [213, 232] width 0 height 8
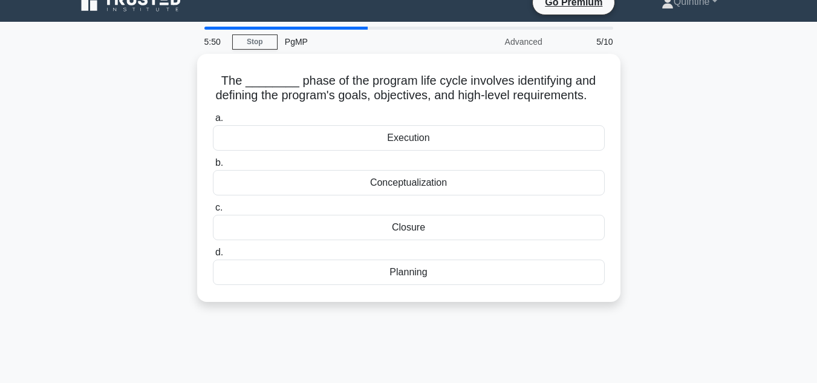
scroll to position [0, 0]
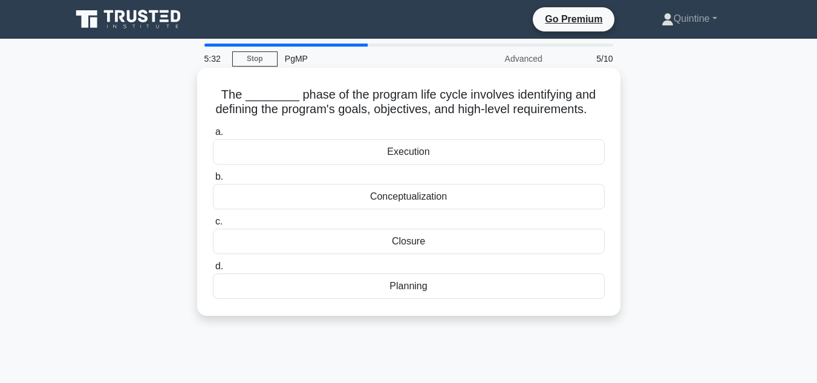
click at [395, 299] on div "Planning" at bounding box center [409, 285] width 392 height 25
click at [213, 270] on input "d. Planning" at bounding box center [213, 267] width 0 height 8
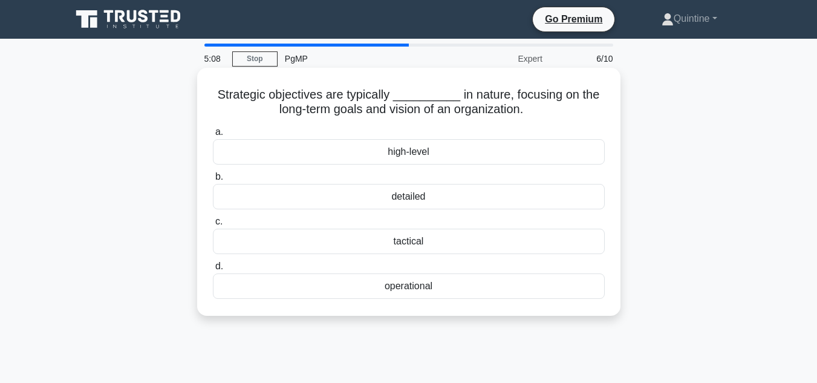
click at [376, 151] on div "high-level" at bounding box center [409, 151] width 392 height 25
click at [213, 136] on input "a. high-level" at bounding box center [213, 132] width 0 height 8
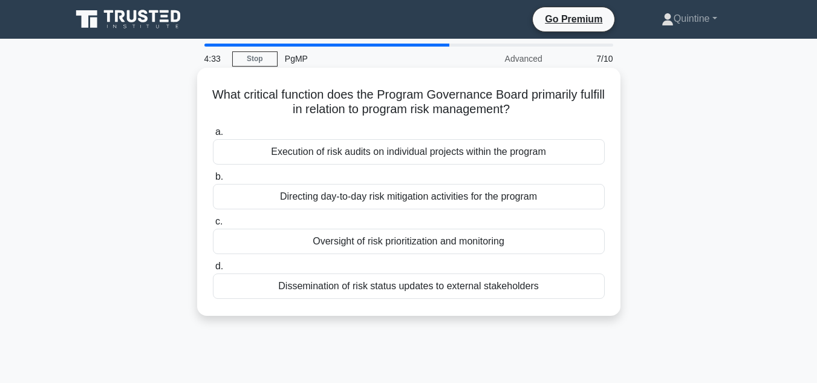
click at [356, 242] on div "Oversight of risk prioritization and monitoring" at bounding box center [409, 241] width 392 height 25
click at [213, 226] on input "c. Oversight of risk prioritization and monitoring" at bounding box center [213, 222] width 0 height 8
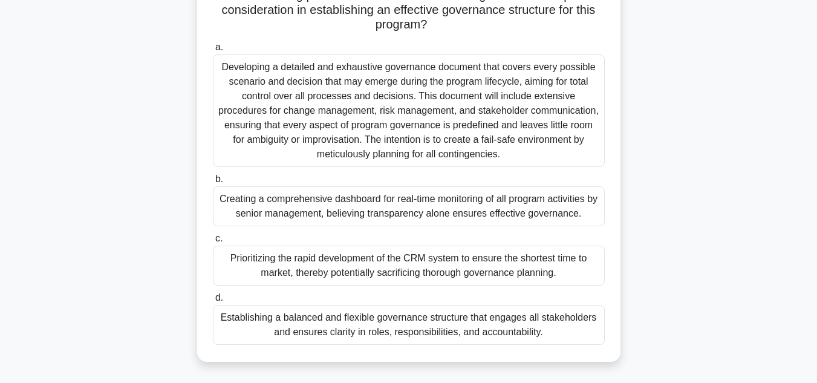
scroll to position [182, 0]
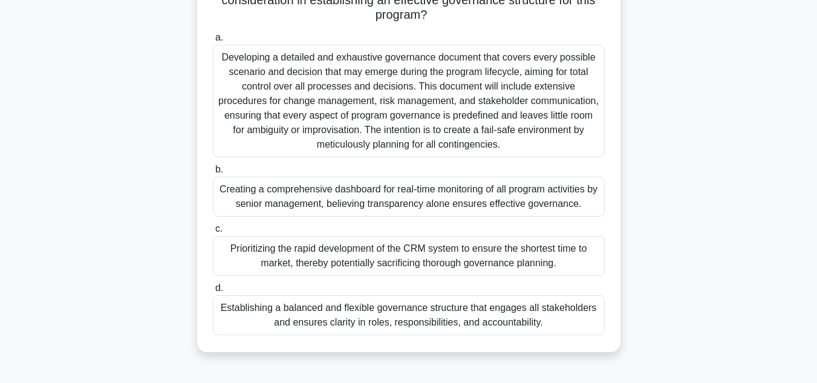
click at [319, 308] on div "Establishing a balanced and flexible governance structure that engages all stak…" at bounding box center [409, 315] width 392 height 40
click at [213, 292] on input "d. Establishing a balanced and flexible governance structure that engages all s…" at bounding box center [213, 288] width 0 height 8
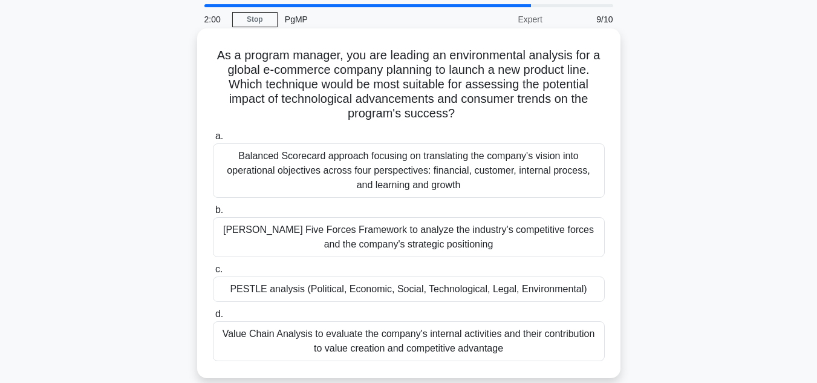
scroll to position [61, 0]
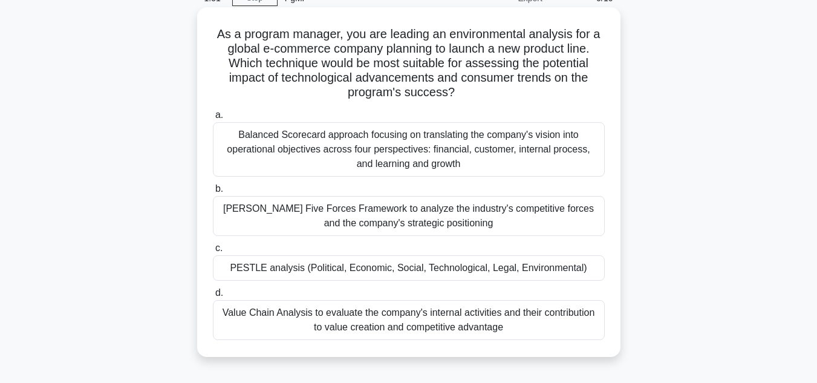
click at [324, 214] on div "Porter’s Five Forces Framework to analyze the industry's competitive forces and…" at bounding box center [409, 216] width 392 height 40
click at [213, 193] on input "b. Porter’s Five Forces Framework to analyze the industry's competitive forces …" at bounding box center [213, 189] width 0 height 8
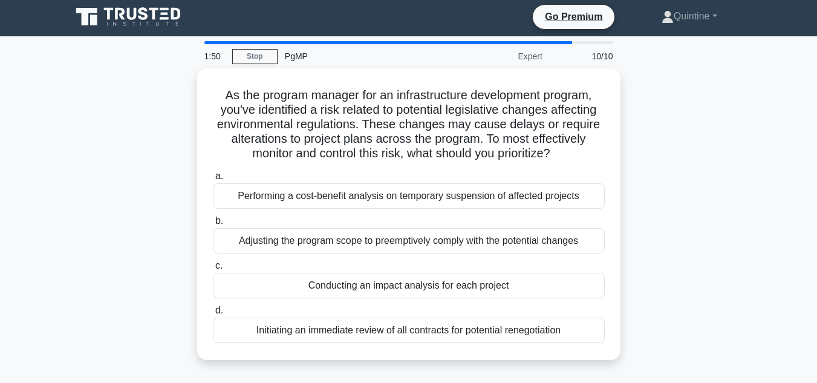
scroll to position [0, 0]
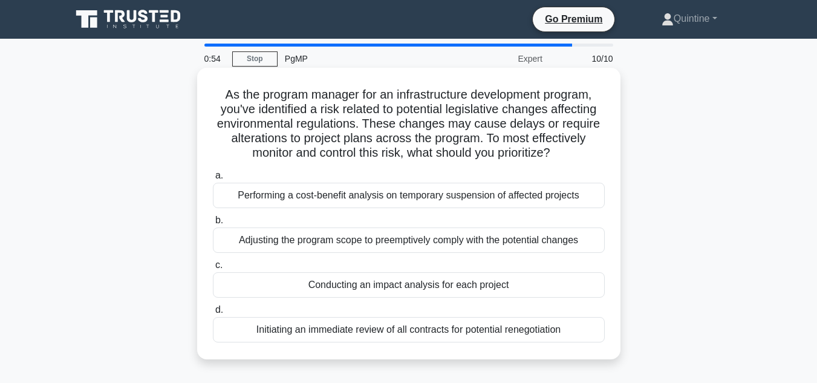
click at [340, 287] on div "Conducting an impact analysis for each project" at bounding box center [409, 284] width 392 height 25
click at [213, 269] on input "c. Conducting an impact analysis for each project" at bounding box center [213, 265] width 0 height 8
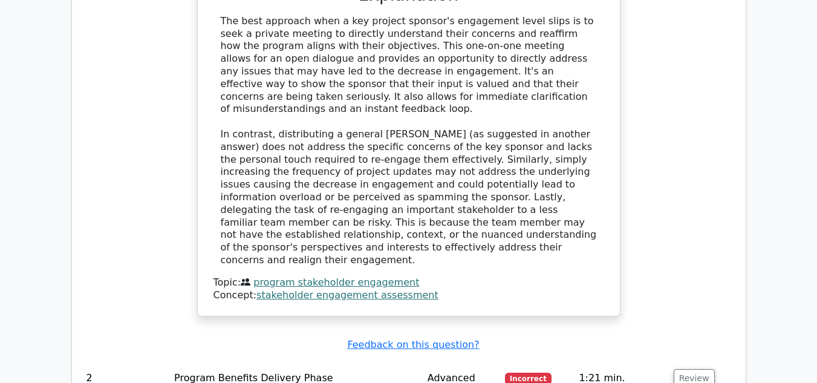
scroll to position [1452, 0]
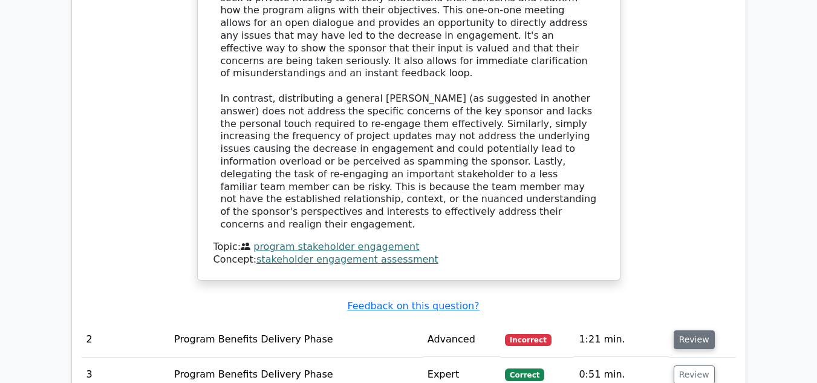
click at [688, 330] on button "Review" at bounding box center [694, 339] width 41 height 19
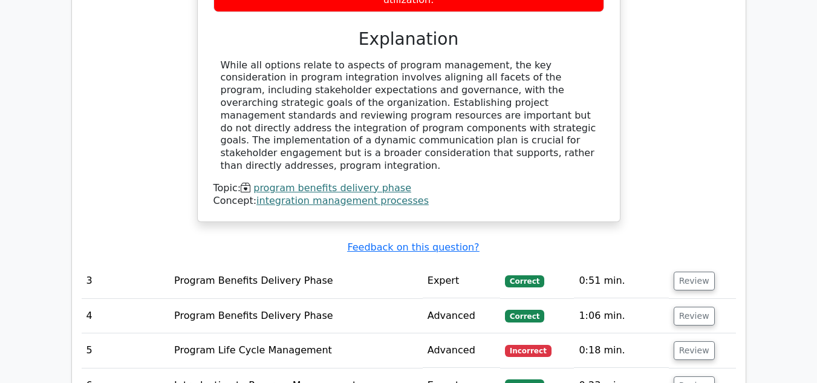
scroll to position [2118, 0]
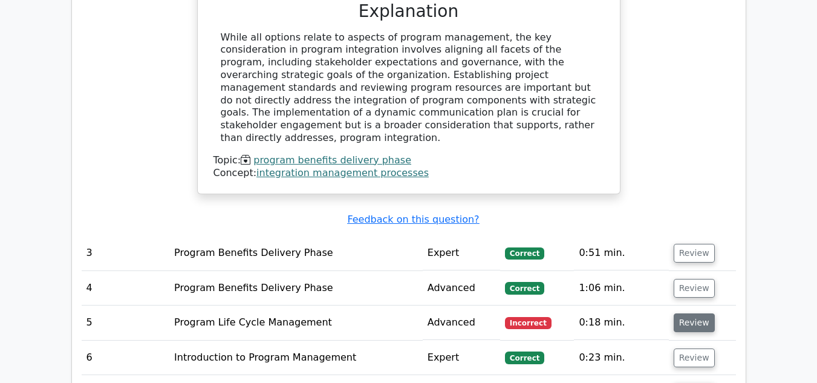
click at [683, 313] on button "Review" at bounding box center [694, 322] width 41 height 19
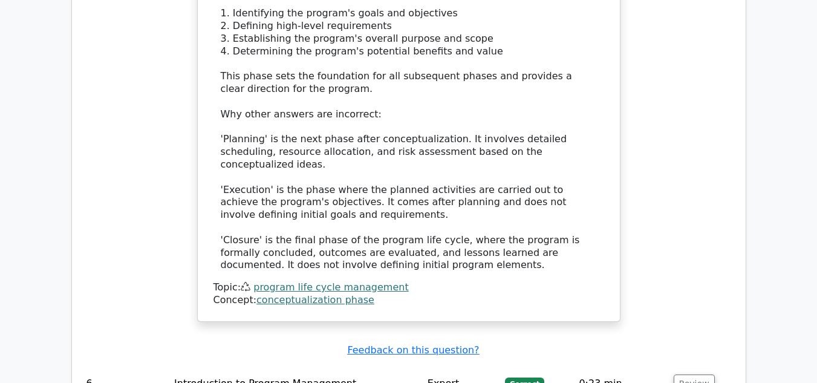
scroll to position [2844, 0]
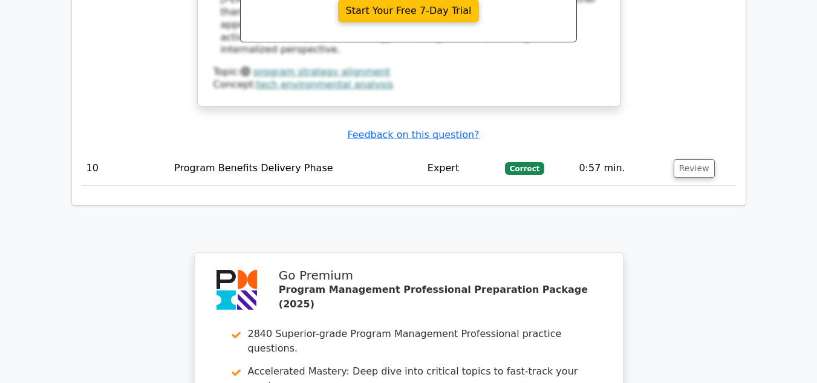
scroll to position [3990, 0]
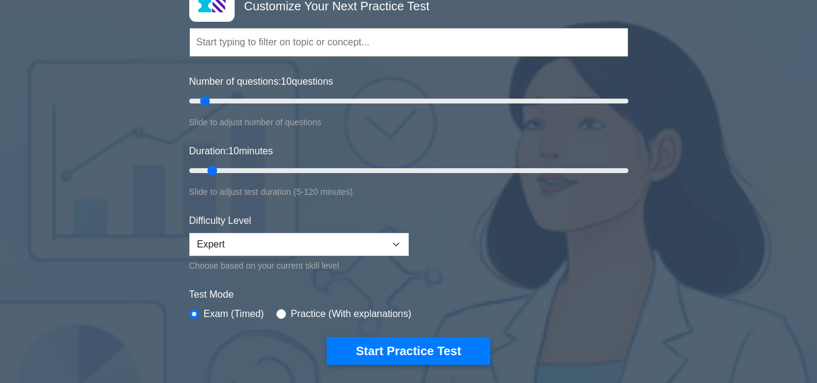
scroll to position [121, 0]
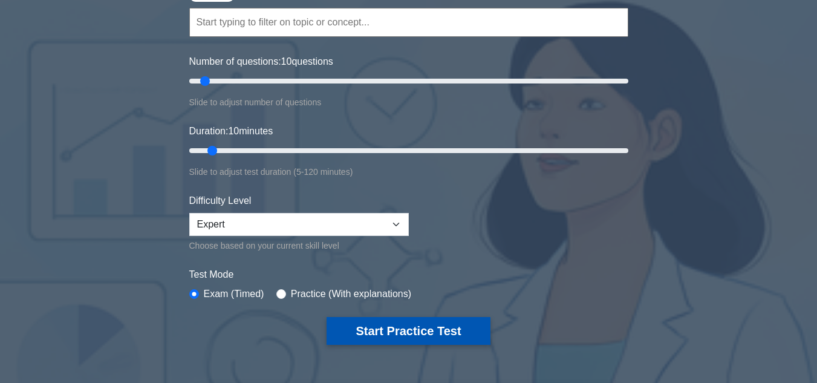
click at [363, 327] on button "Start Practice Test" at bounding box center [408, 331] width 163 height 28
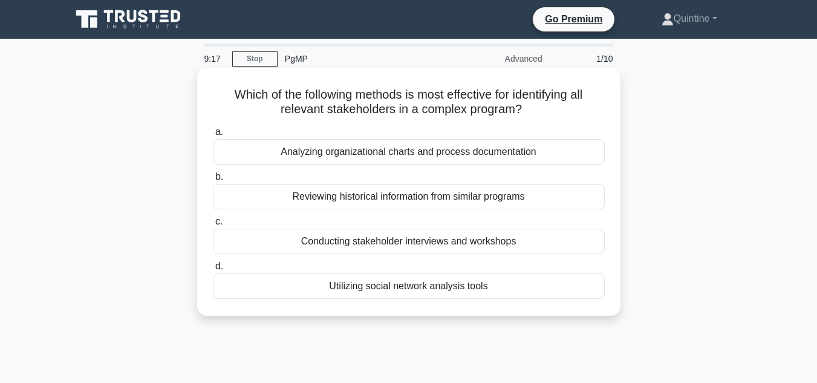
click at [378, 241] on div "Conducting stakeholder interviews and workshops" at bounding box center [409, 241] width 392 height 25
click at [213, 226] on input "c. Conducting stakeholder interviews and workshops" at bounding box center [213, 222] width 0 height 8
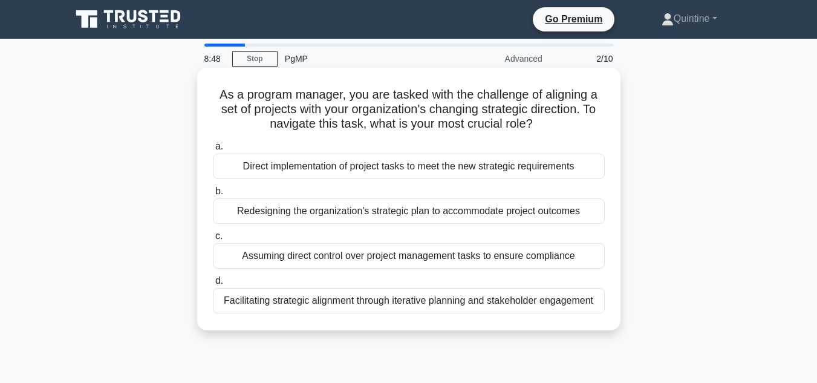
click at [377, 299] on div "Facilitating strategic alignment through iterative planning and stakeholder eng…" at bounding box center [409, 300] width 392 height 25
click at [213, 285] on input "d. Facilitating strategic alignment through iterative planning and stakeholder …" at bounding box center [213, 281] width 0 height 8
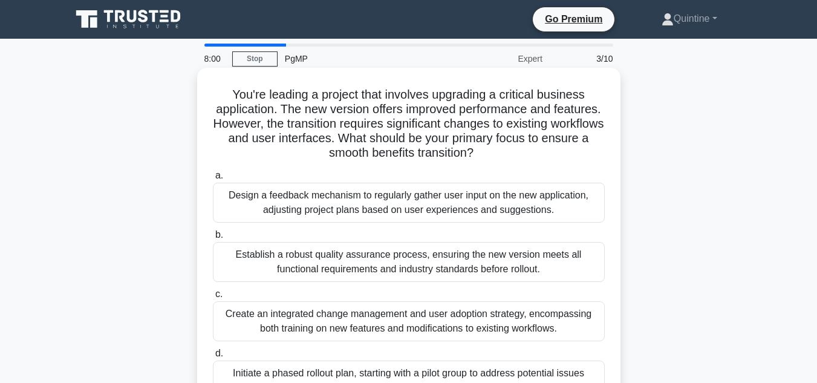
scroll to position [61, 0]
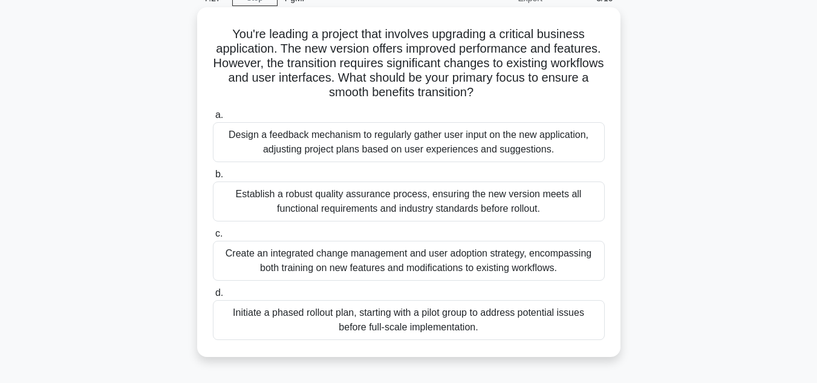
click at [344, 263] on div "Create an integrated change management and user adoption strategy, encompassing…" at bounding box center [409, 261] width 392 height 40
click at [213, 238] on input "c. Create an integrated change management and user adoption strategy, encompass…" at bounding box center [213, 234] width 0 height 8
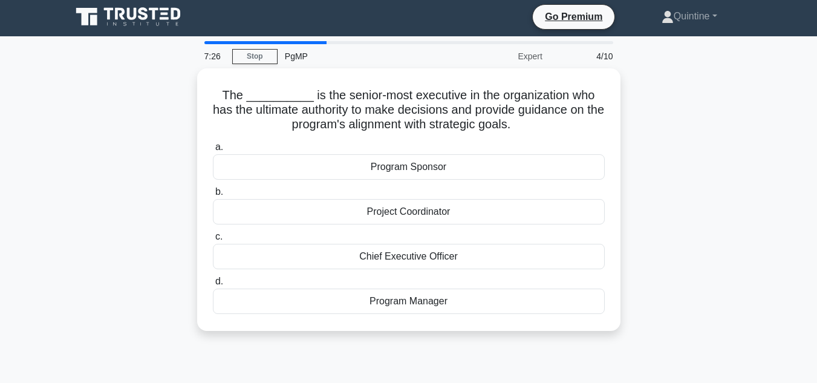
scroll to position [0, 0]
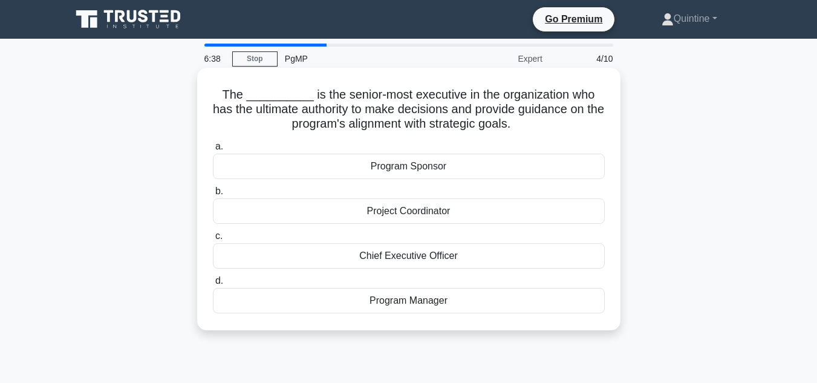
click at [327, 173] on div "Program Sponsor" at bounding box center [409, 166] width 392 height 25
click at [213, 151] on input "a. Program Sponsor" at bounding box center [213, 147] width 0 height 8
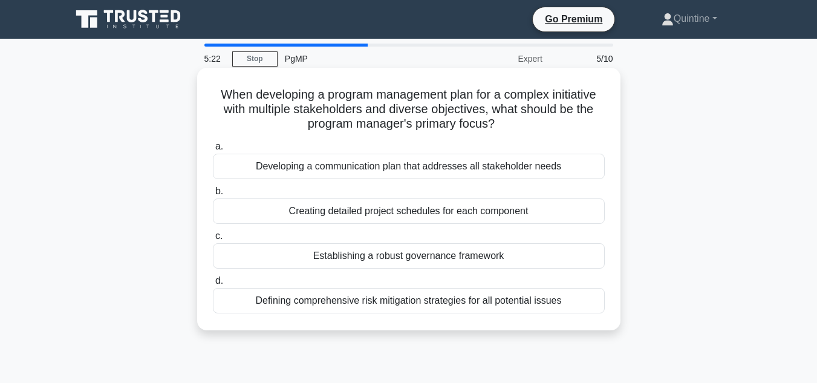
click at [284, 260] on div "Establishing a robust governance framework" at bounding box center [409, 255] width 392 height 25
click at [213, 240] on input "c. Establishing a robust governance framework" at bounding box center [213, 236] width 0 height 8
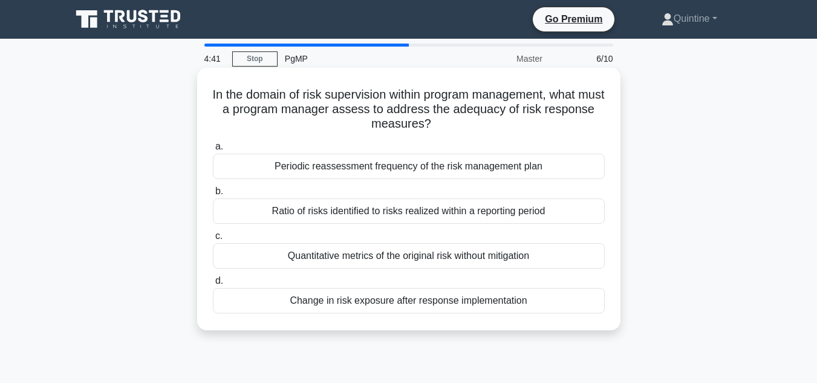
click at [324, 300] on div "Change in risk exposure after response implementation" at bounding box center [409, 300] width 392 height 25
click at [213, 285] on input "d. Change in risk exposure after response implementation" at bounding box center [213, 281] width 0 height 8
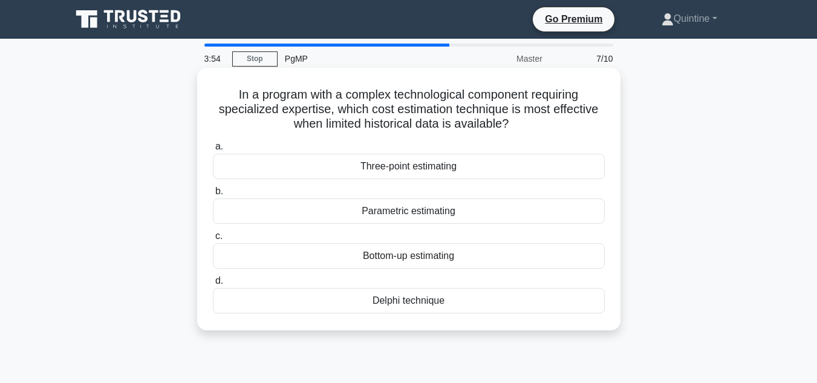
click at [310, 167] on div "Three-point estimating" at bounding box center [409, 166] width 392 height 25
click at [213, 151] on input "a. Three-point estimating" at bounding box center [213, 147] width 0 height 8
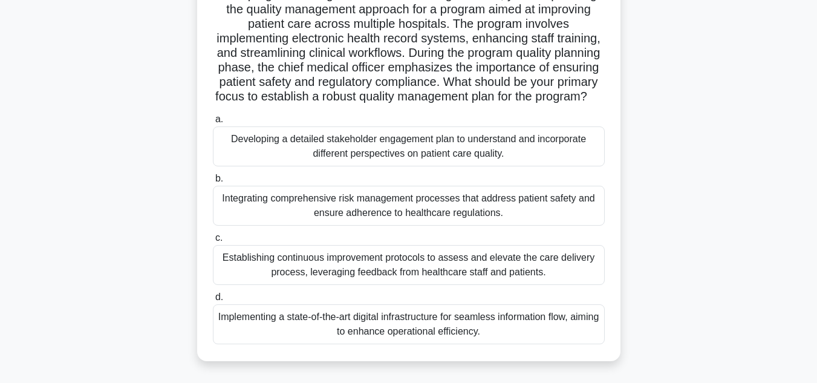
scroll to position [121, 0]
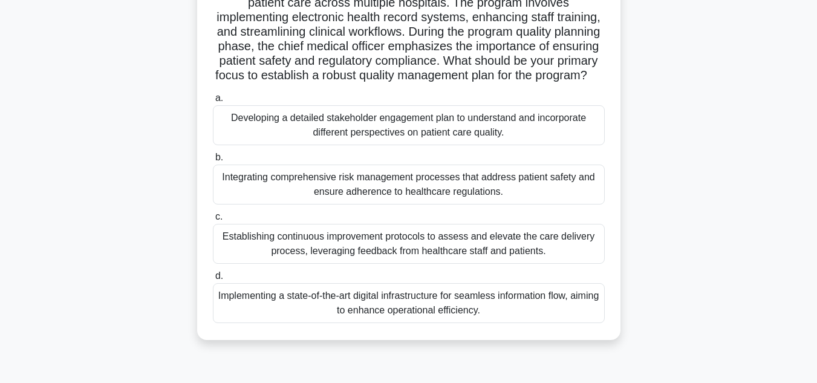
click at [329, 145] on div "Developing a detailed stakeholder engagement plan to understand and incorporate…" at bounding box center [409, 125] width 392 height 40
click at [213, 102] on input "a. Developing a detailed stakeholder engagement plan to understand and incorpor…" at bounding box center [213, 98] width 0 height 8
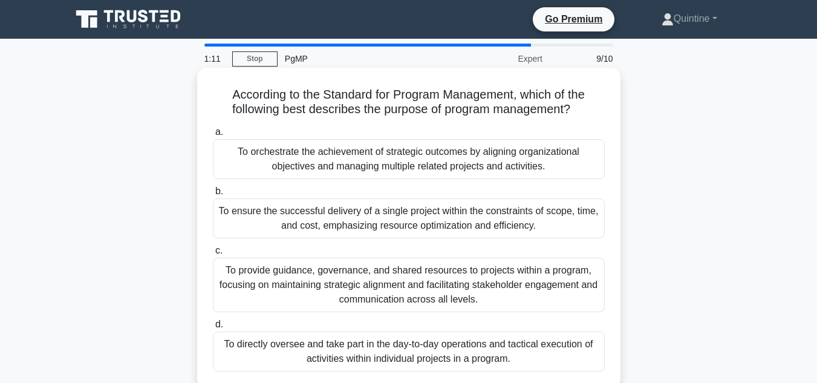
scroll to position [61, 0]
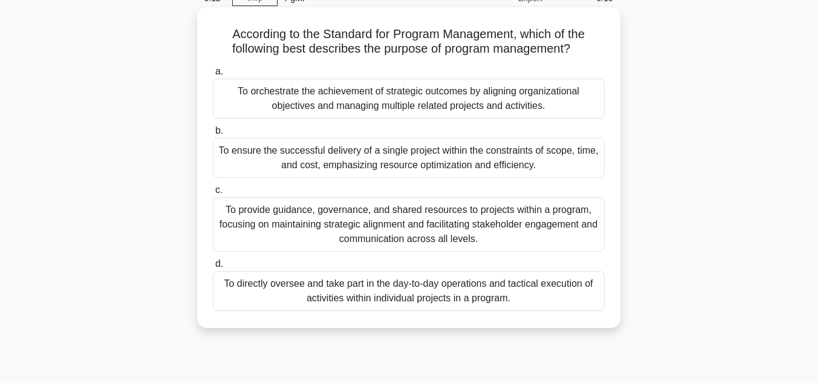
click at [314, 97] on div "To orchestrate the achievement of strategic outcomes by aligning organizational…" at bounding box center [409, 99] width 392 height 40
click at [213, 76] on input "a. To orchestrate the achievement of strategic outcomes by aligning organizatio…" at bounding box center [213, 72] width 0 height 8
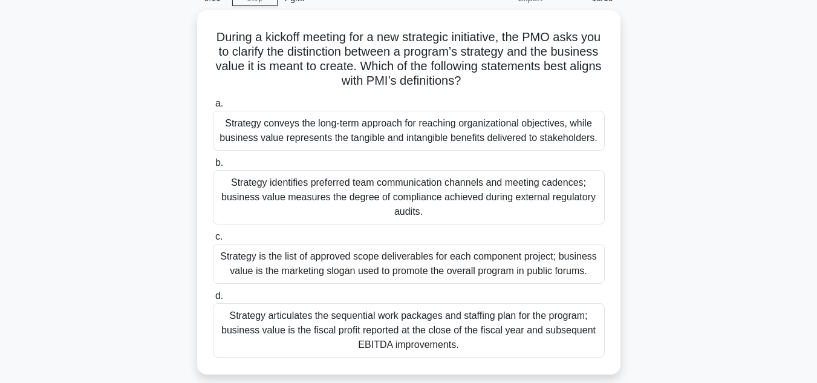
scroll to position [0, 0]
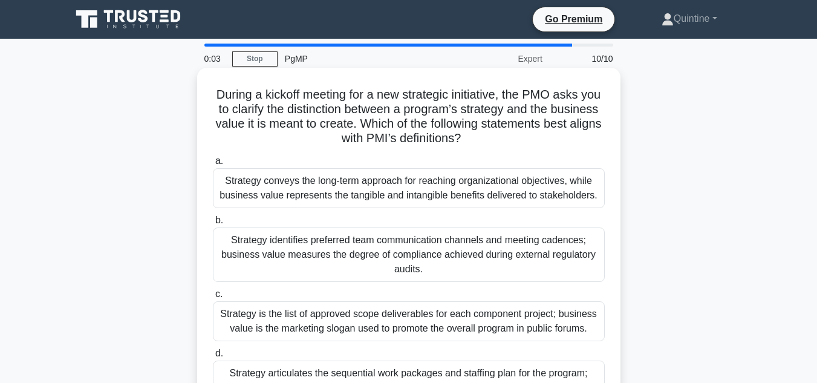
click at [316, 316] on div "Strategy is the list of approved scope deliverables for each component project;…" at bounding box center [409, 321] width 392 height 40
click at [213, 298] on input "c. Strategy is the list of approved scope deliverables for each component proje…" at bounding box center [213, 294] width 0 height 8
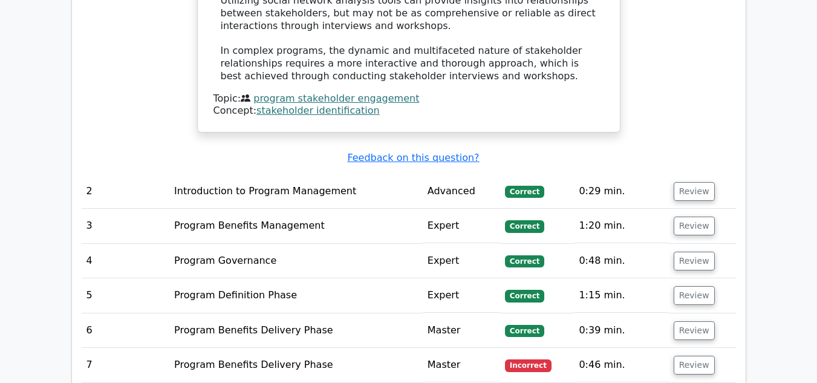
scroll to position [1755, 0]
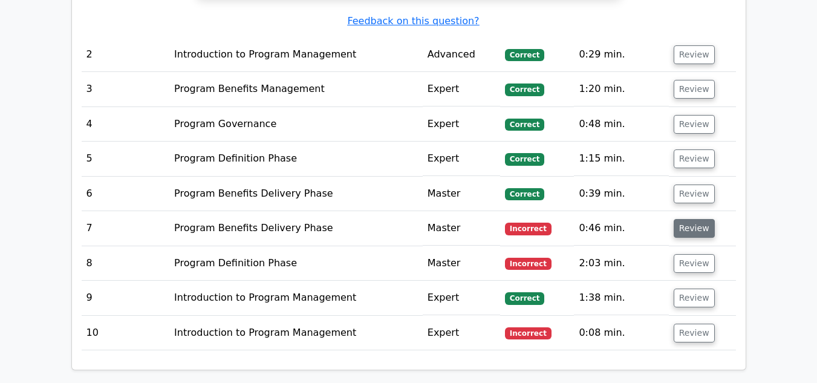
click at [675, 219] on button "Review" at bounding box center [694, 228] width 41 height 19
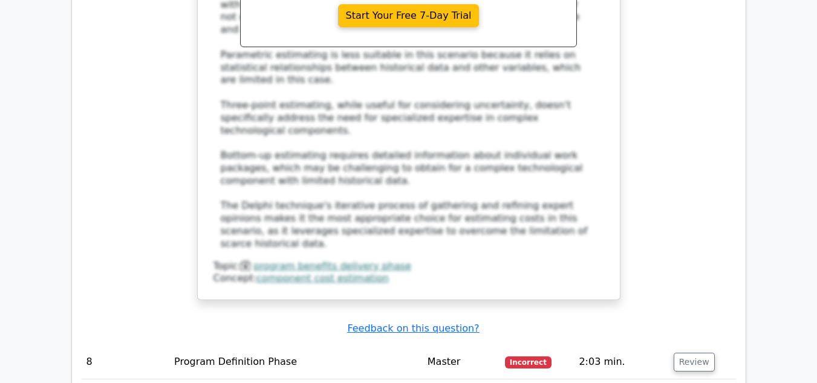
scroll to position [2360, 0]
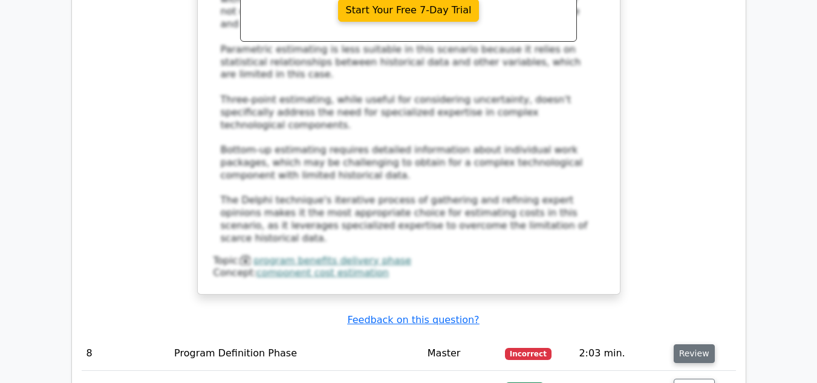
click at [692, 344] on button "Review" at bounding box center [694, 353] width 41 height 19
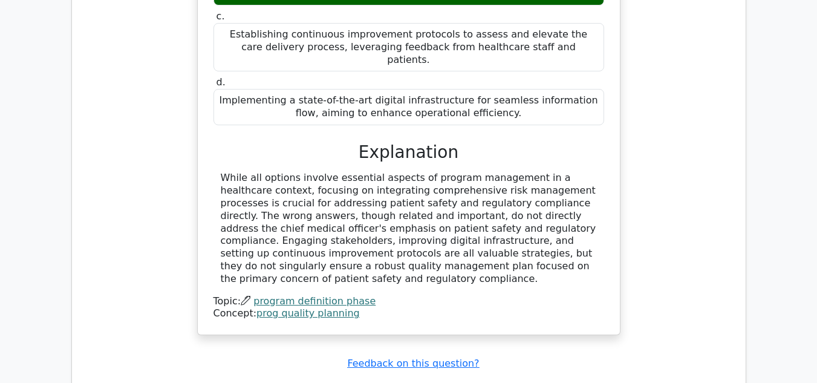
scroll to position [3025, 0]
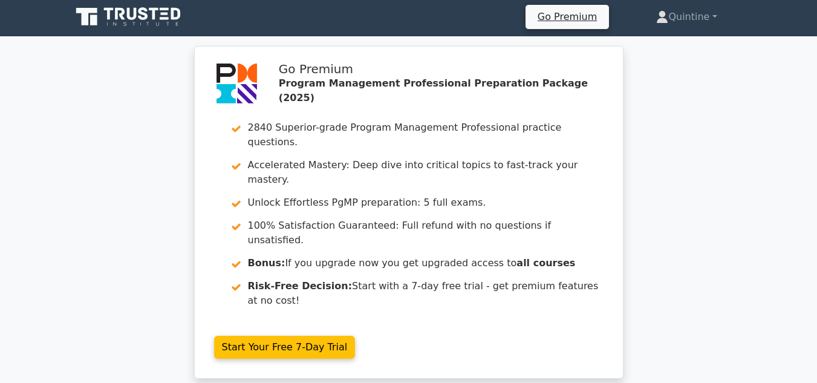
scroll to position [0, 0]
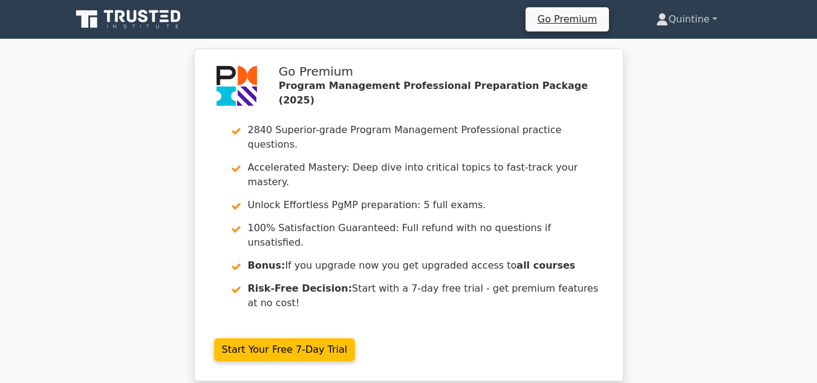
click at [706, 16] on link "Quintine" at bounding box center [686, 19] width 119 height 24
click at [672, 18] on link "Quintine" at bounding box center [686, 19] width 119 height 24
click at [661, 24] on icon at bounding box center [663, 23] width 11 height 5
click at [132, 16] on icon at bounding box center [129, 19] width 116 height 23
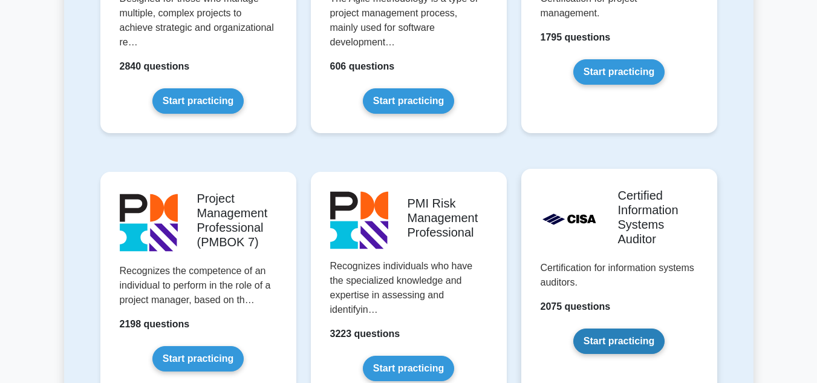
scroll to position [968, 0]
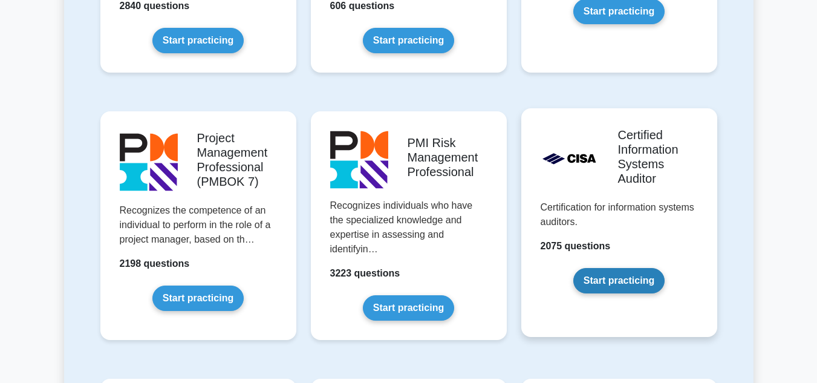
click at [640, 286] on link "Start practicing" at bounding box center [619, 280] width 91 height 25
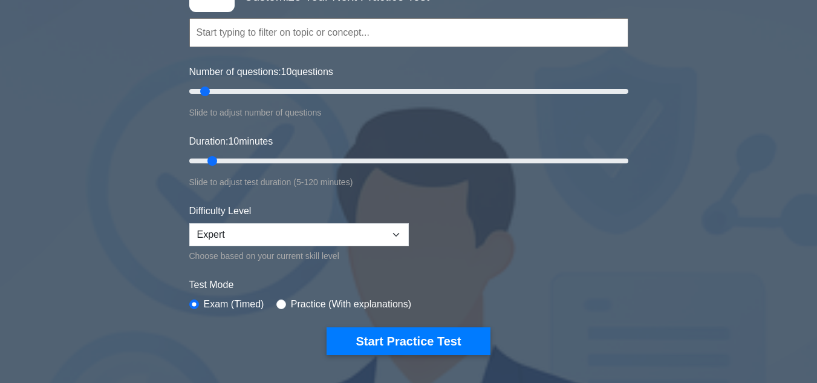
scroll to position [121, 0]
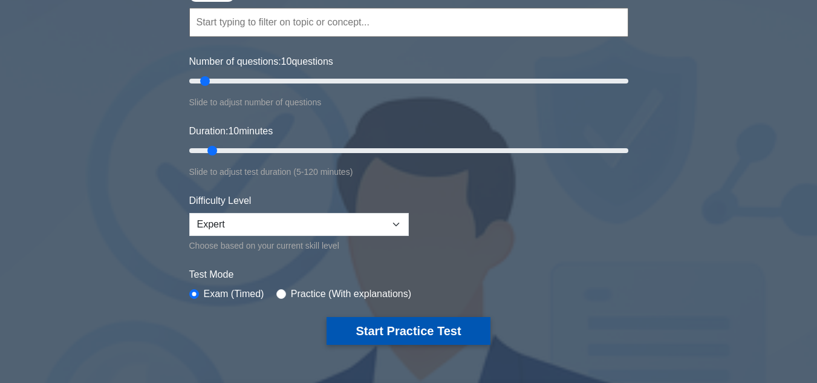
click at [381, 330] on button "Start Practice Test" at bounding box center [408, 331] width 163 height 28
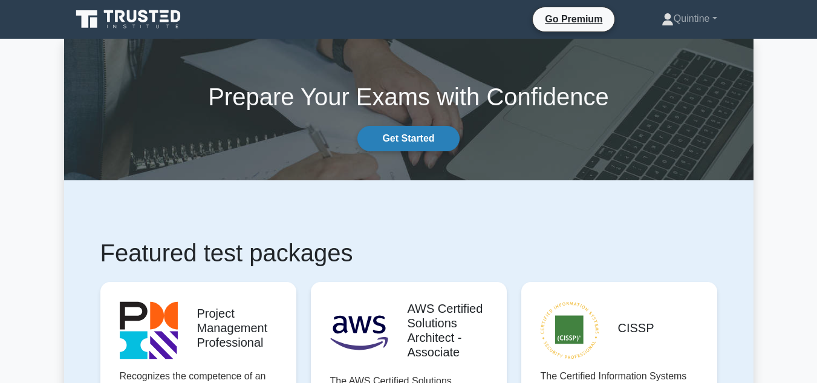
click at [394, 143] on link "Get Started" at bounding box center [409, 138] width 102 height 25
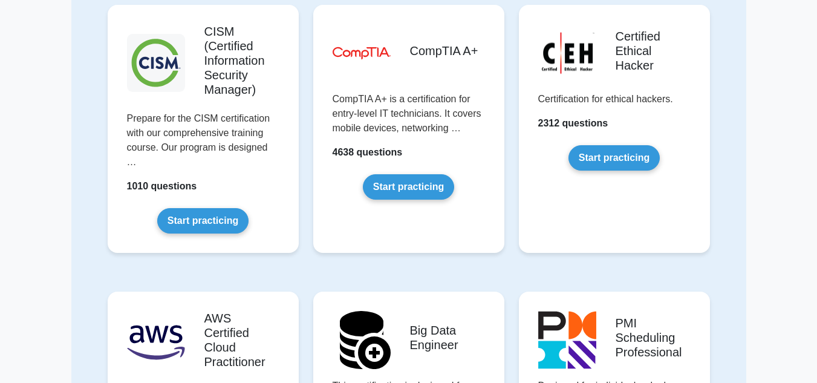
scroll to position [1694, 0]
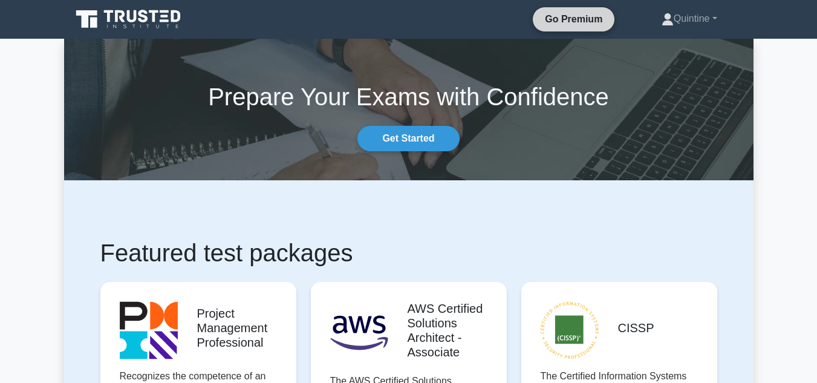
click at [557, 21] on link "Go Premium" at bounding box center [574, 18] width 72 height 15
